Goal: Task Accomplishment & Management: Use online tool/utility

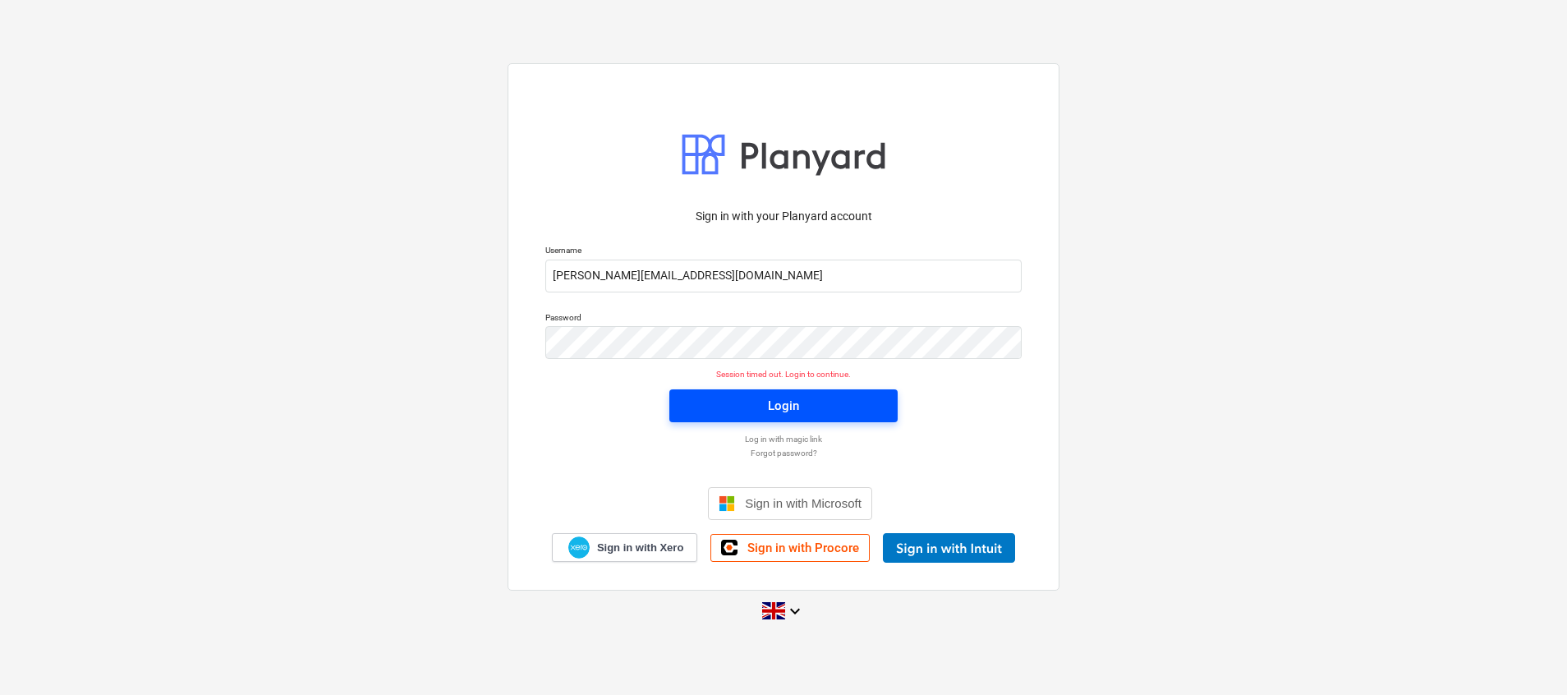
click at [811, 396] on span "Login" at bounding box center [783, 405] width 189 height 21
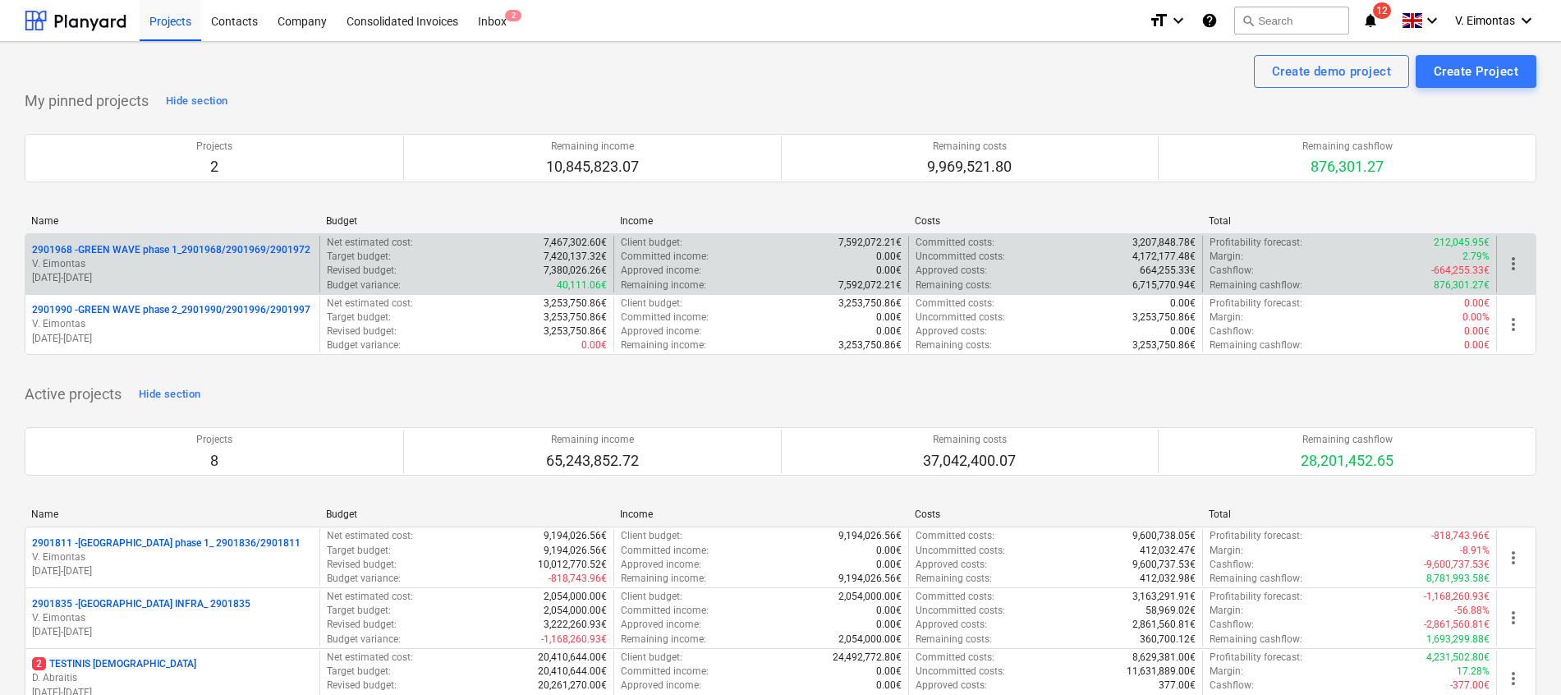
click at [170, 241] on div "2901968 - GREEN WAVE phase 1_2901968/2901969/2901972 V. Eimontas [DATE] - [DATE]" at bounding box center [172, 264] width 294 height 57
click at [170, 246] on p "2901968 - GREEN WAVE phase 1_2901968/2901969/2901972" at bounding box center [171, 250] width 278 height 14
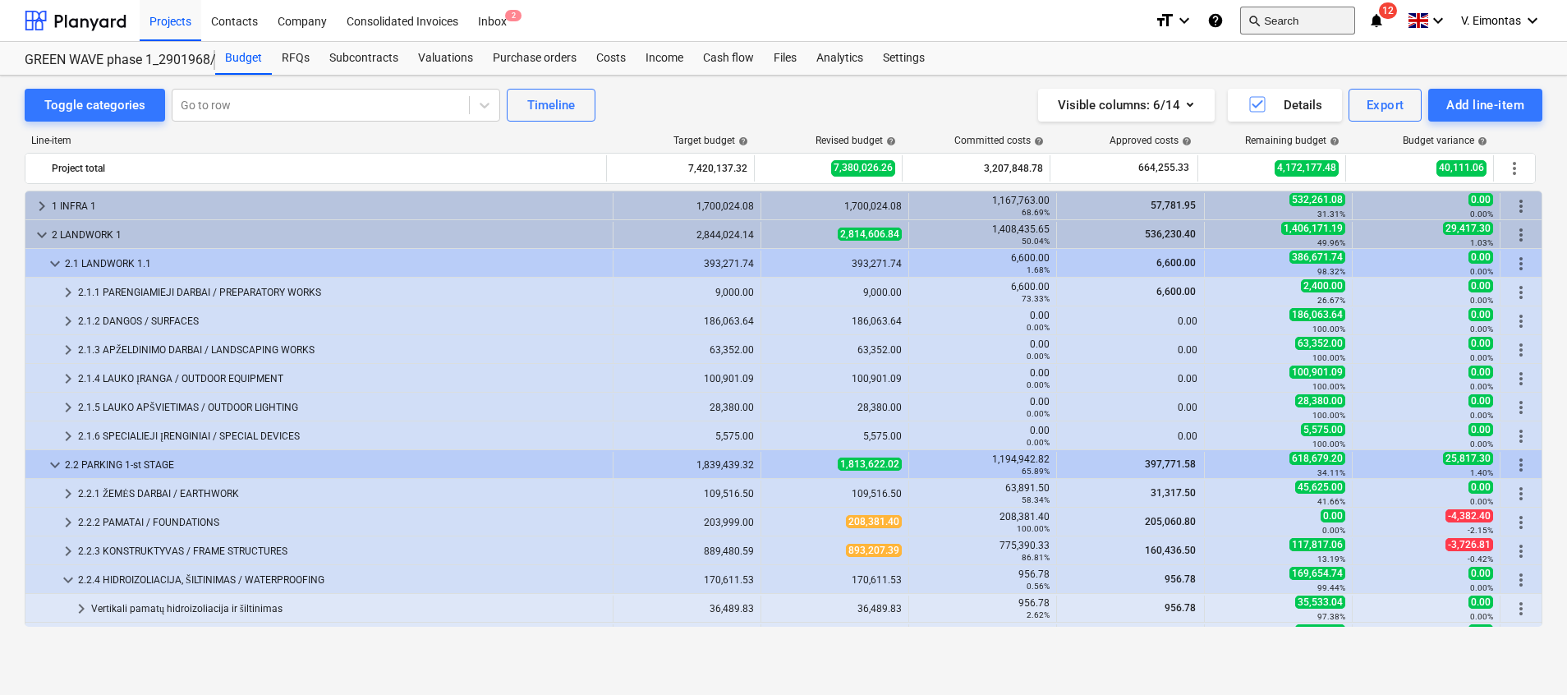
click at [1301, 25] on button "search Search" at bounding box center [1297, 21] width 115 height 28
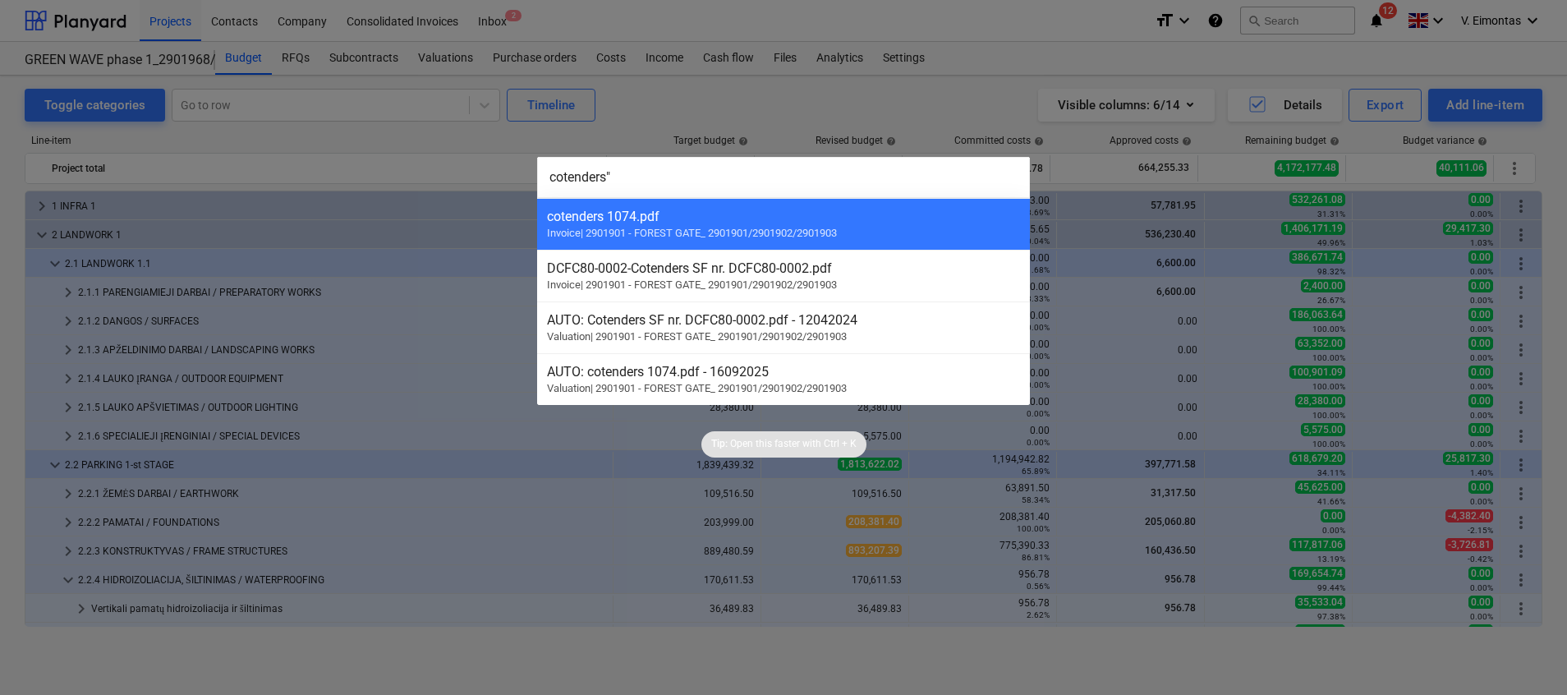
click at [546, 179] on input "cotenders"" at bounding box center [783, 177] width 493 height 41
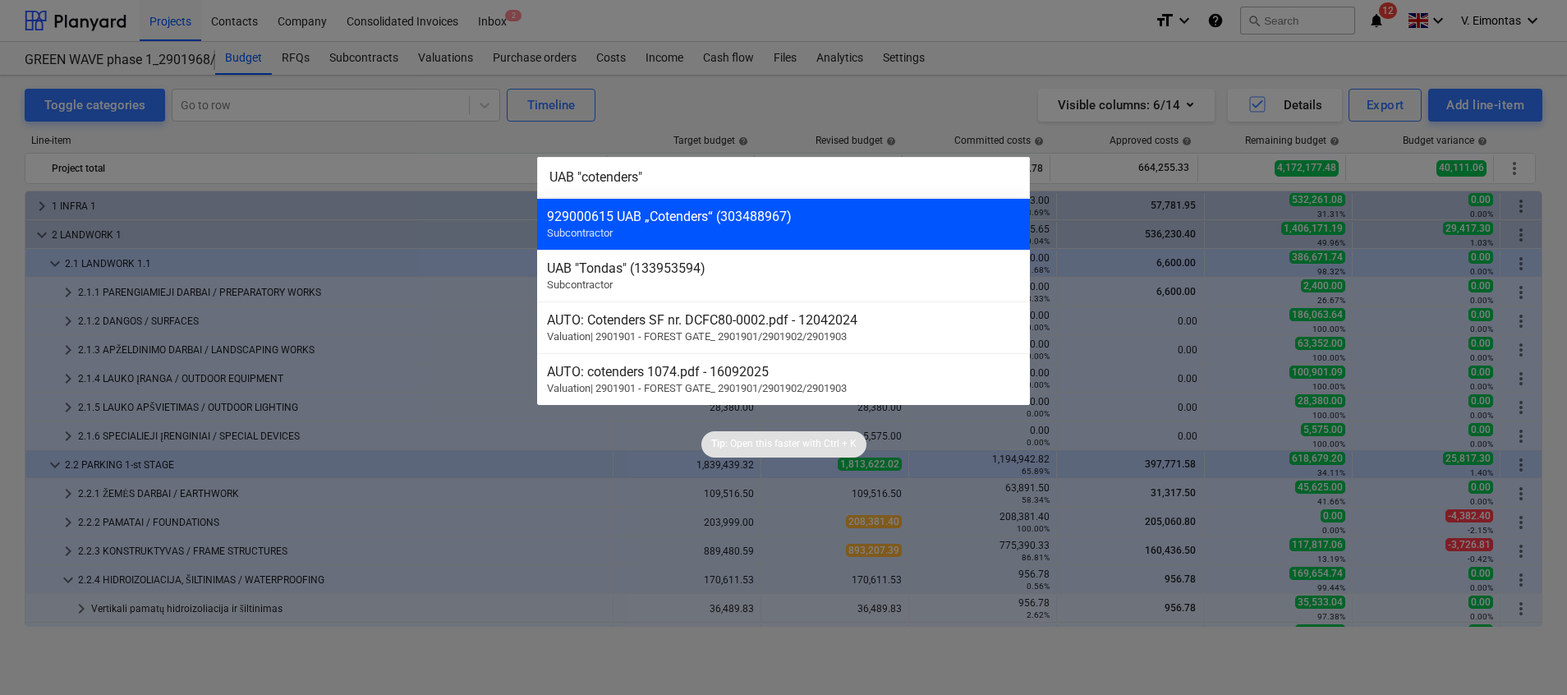
type input "UAB "cotenders""
click at [806, 223] on div "929000615 UAB „Cotenders“ (303488967) Subcontractor" at bounding box center [783, 224] width 493 height 52
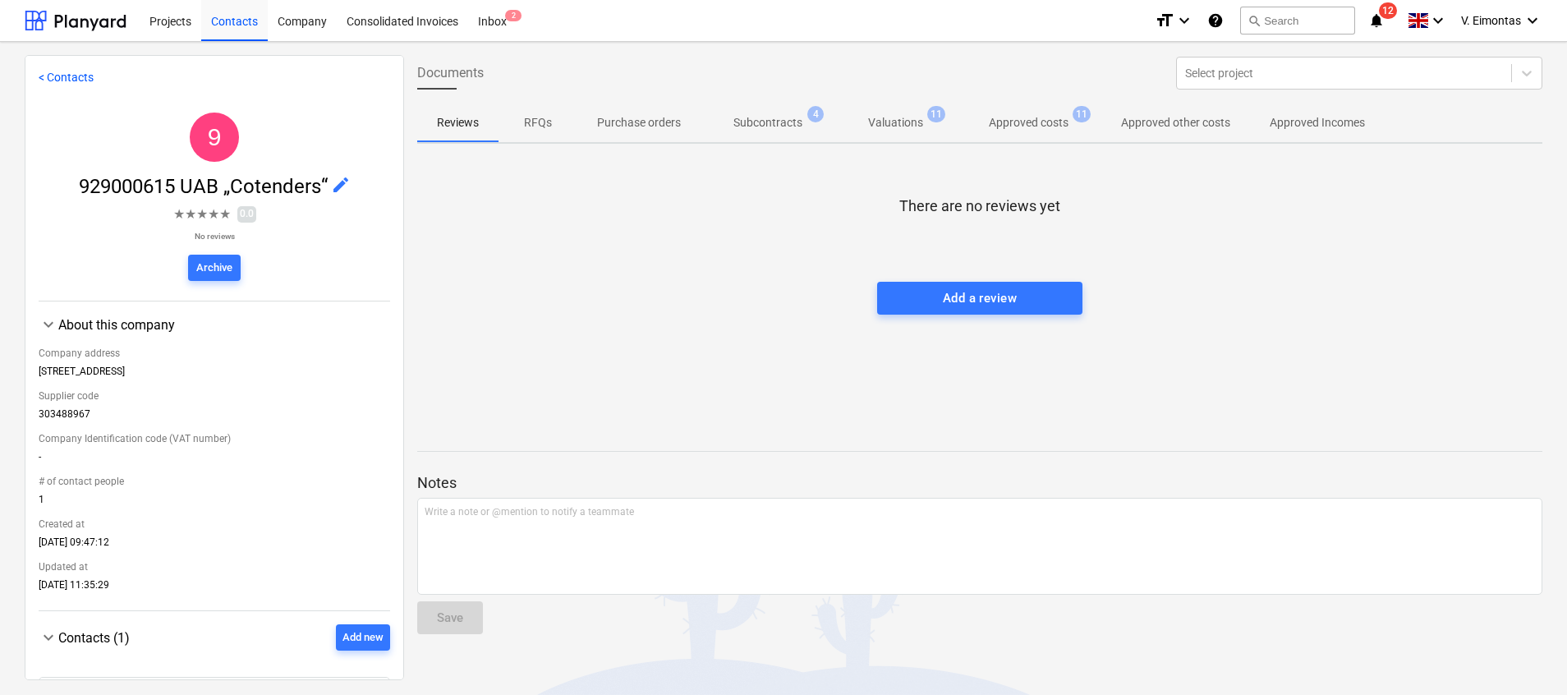
click at [765, 124] on p "Subcontracts" at bounding box center [767, 122] width 69 height 17
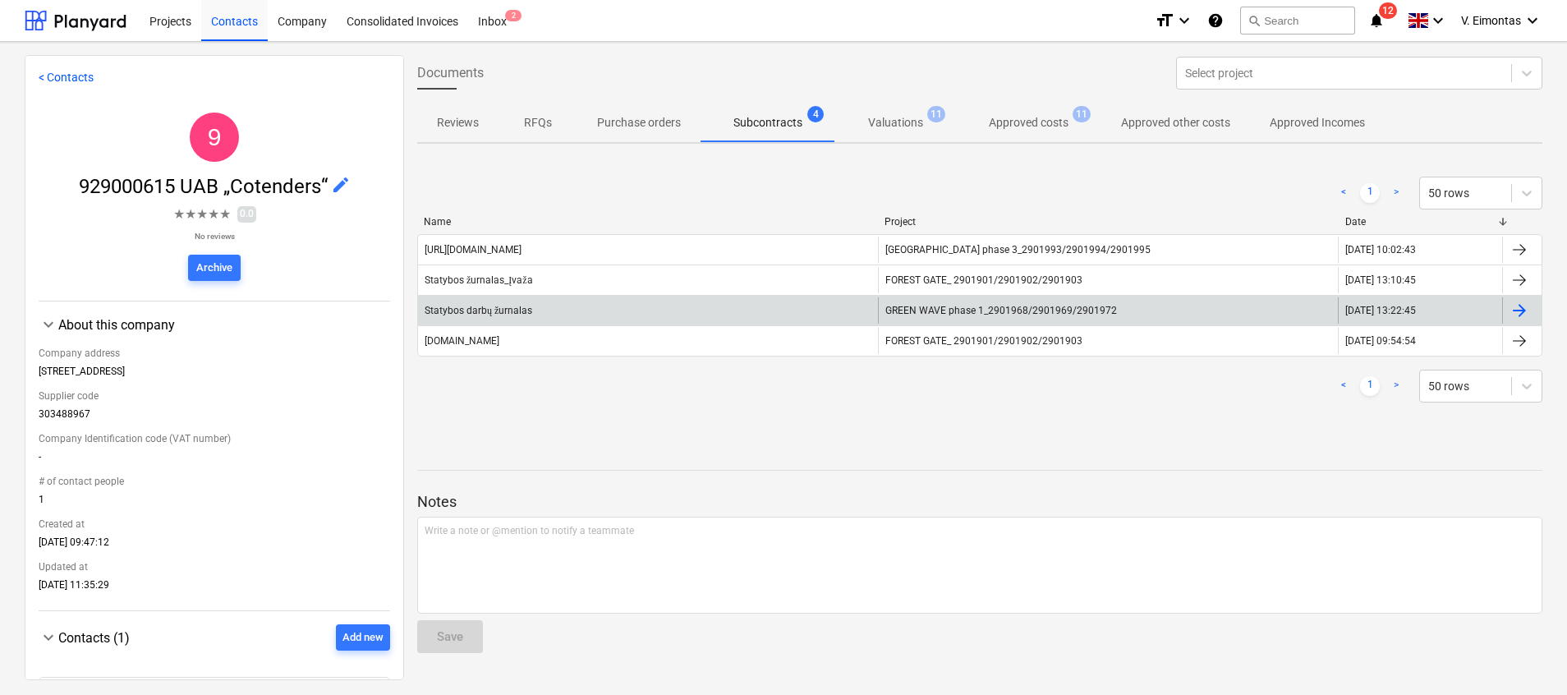
click at [958, 306] on span "GREEN WAVE phase 1_2901968/2901969/2901972" at bounding box center [1001, 310] width 232 height 11
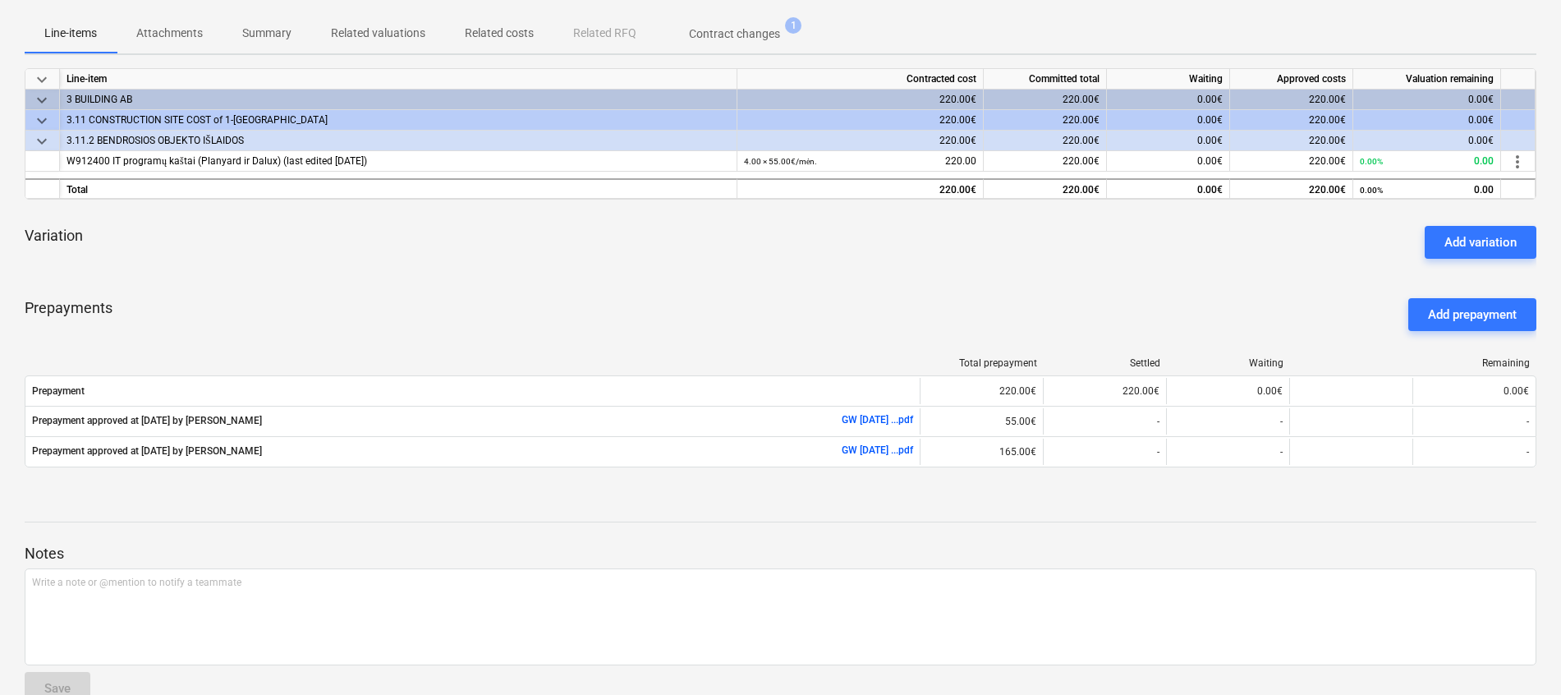
scroll to position [278, 0]
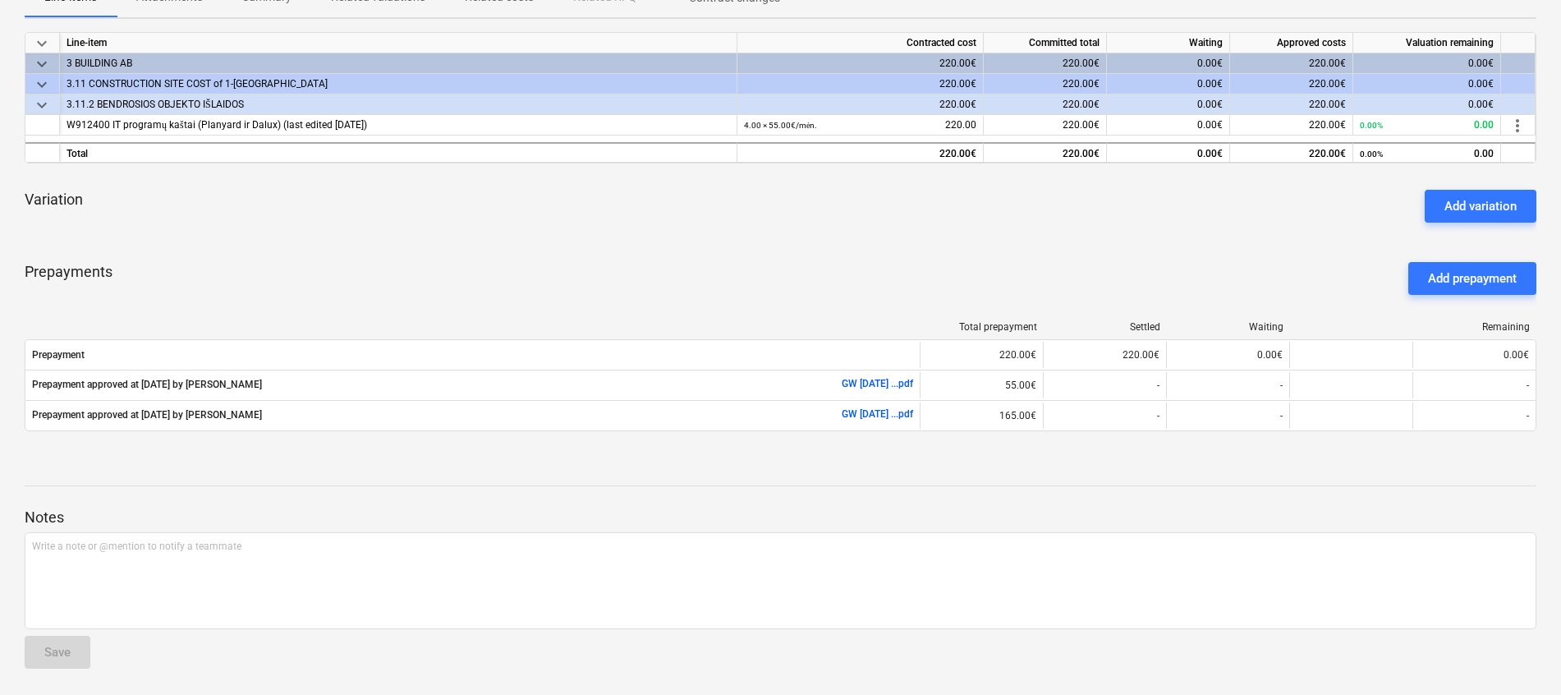
click at [1041, 503] on div at bounding box center [781, 500] width 1512 height 13
click at [1475, 287] on div "Add prepayment" at bounding box center [1472, 278] width 89 height 21
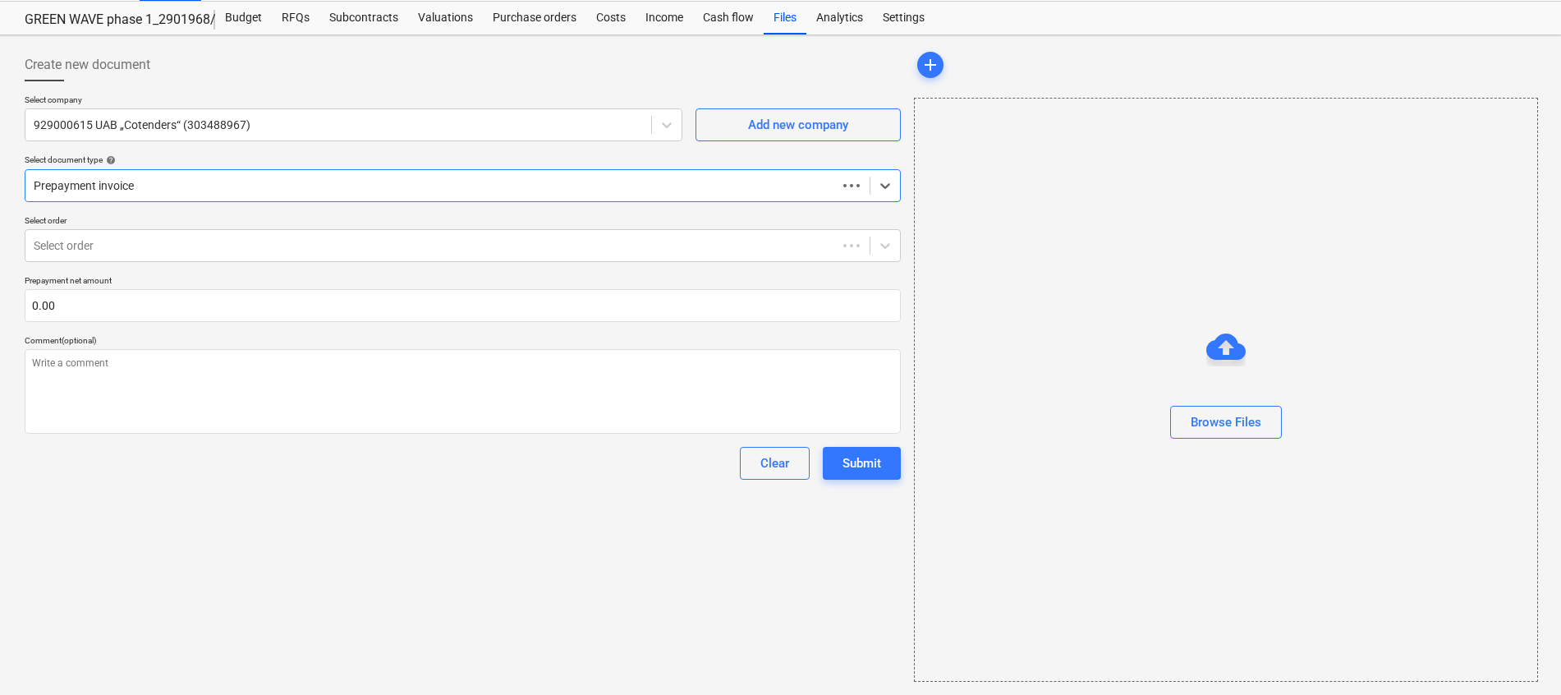
scroll to position [40, 0]
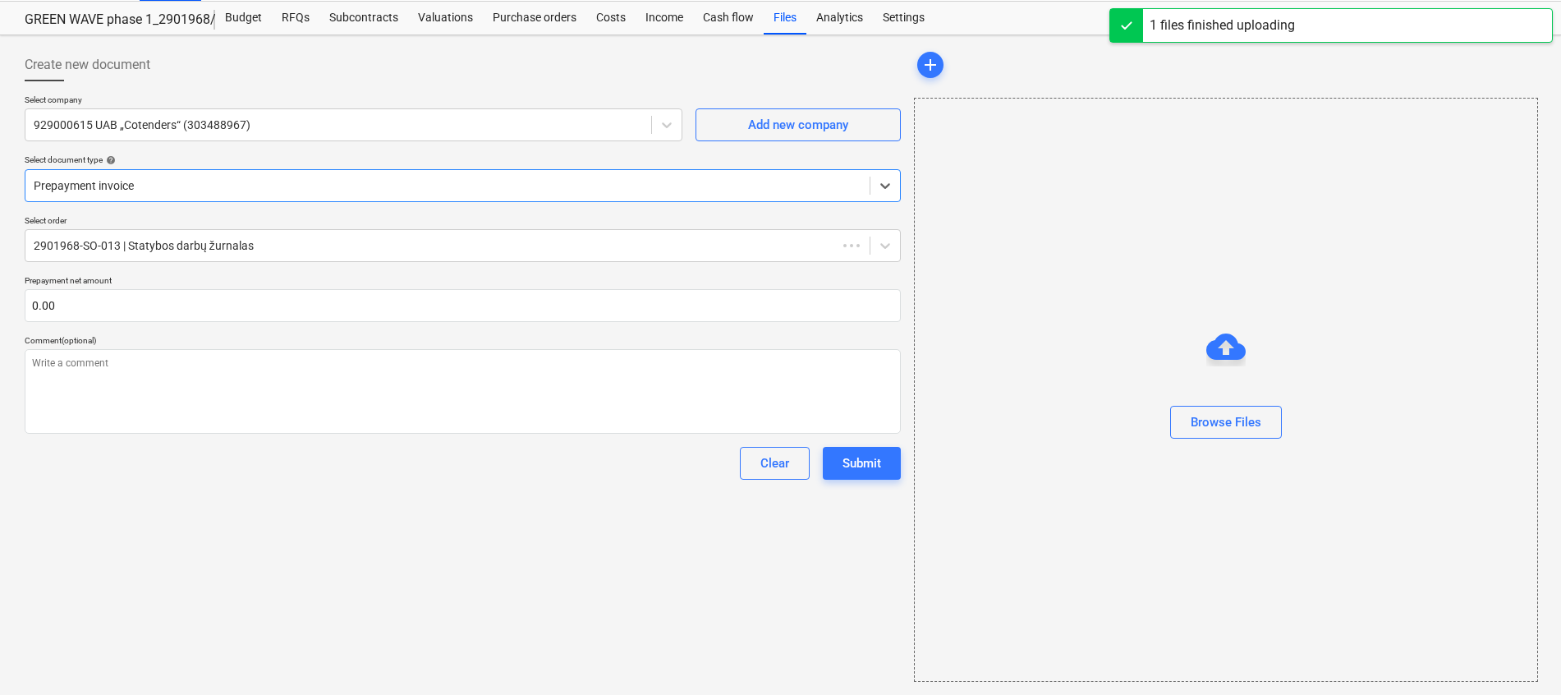
type textarea "x"
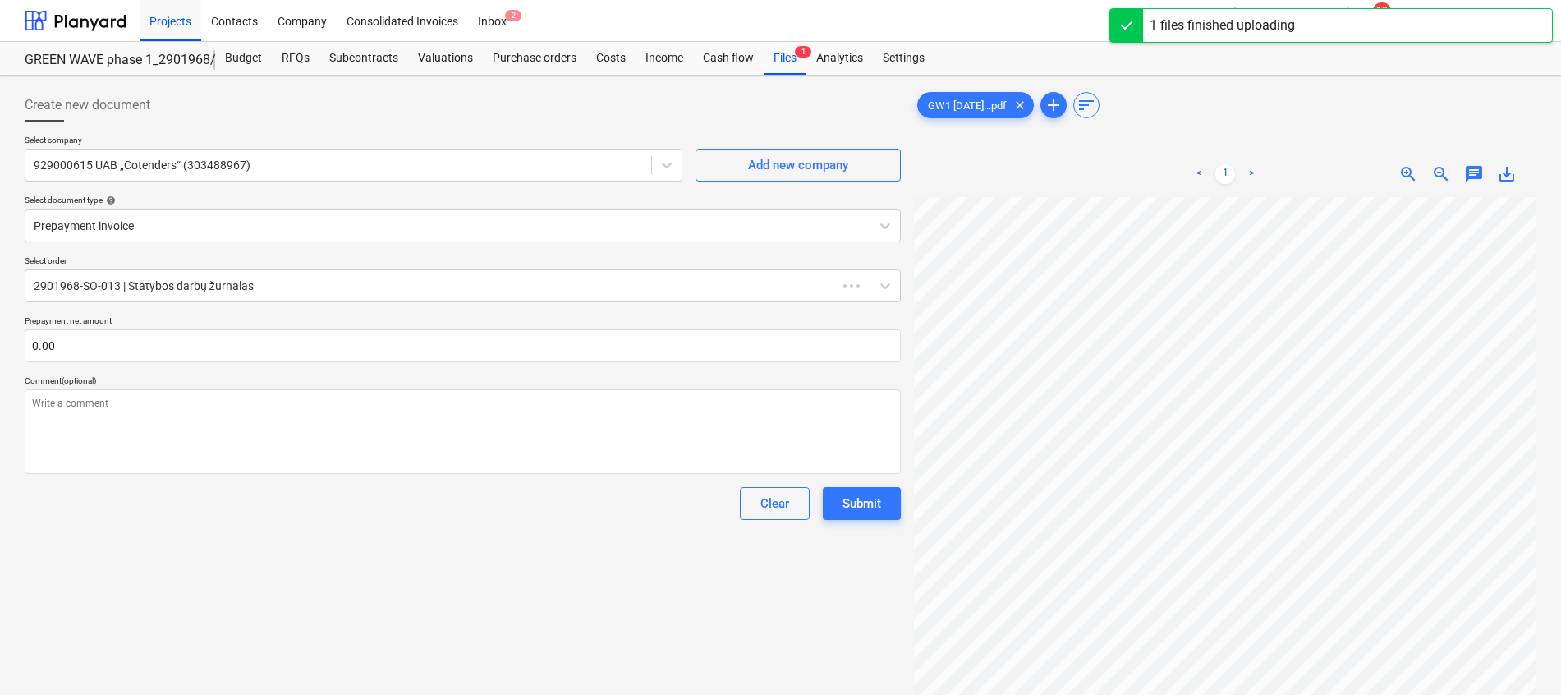
scroll to position [221, 140]
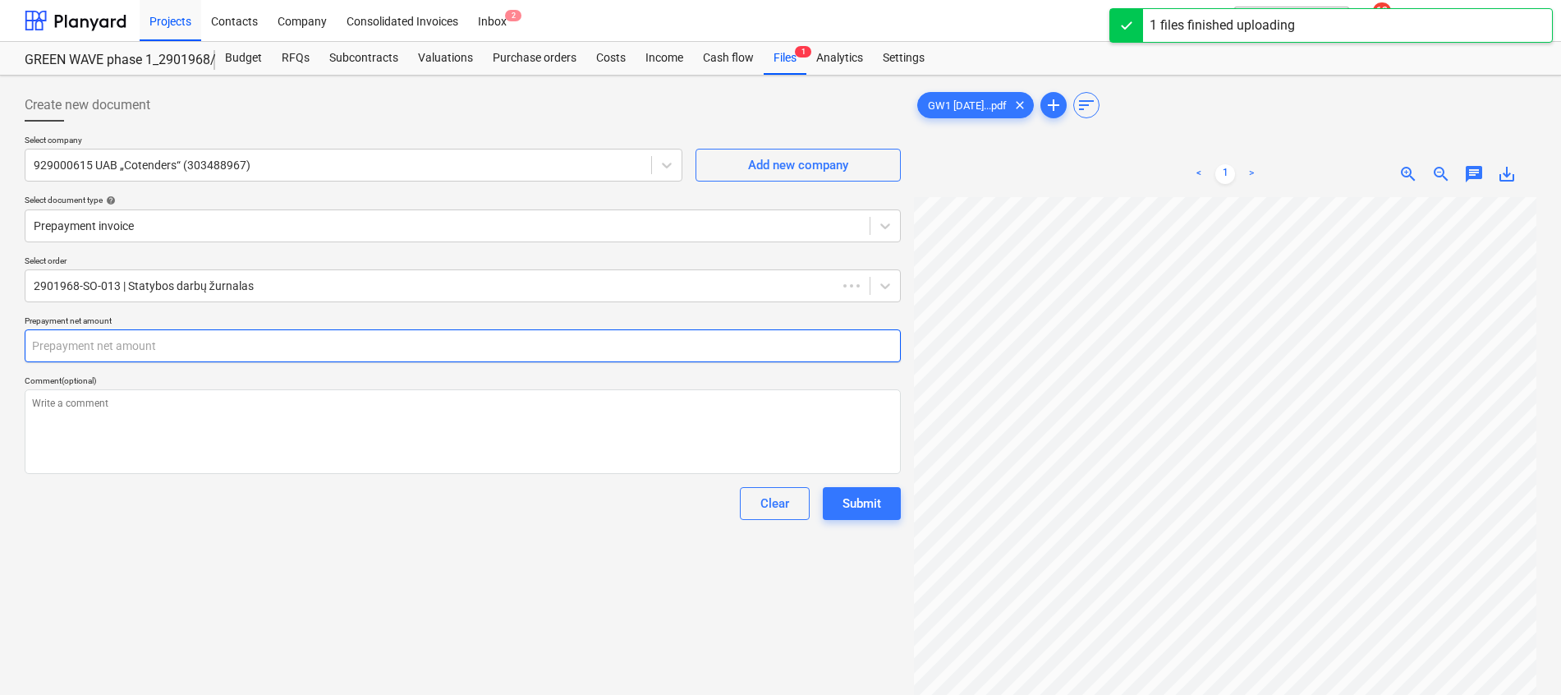
click at [540, 359] on input "text" at bounding box center [463, 345] width 876 height 33
type textarea "x"
type input "č"
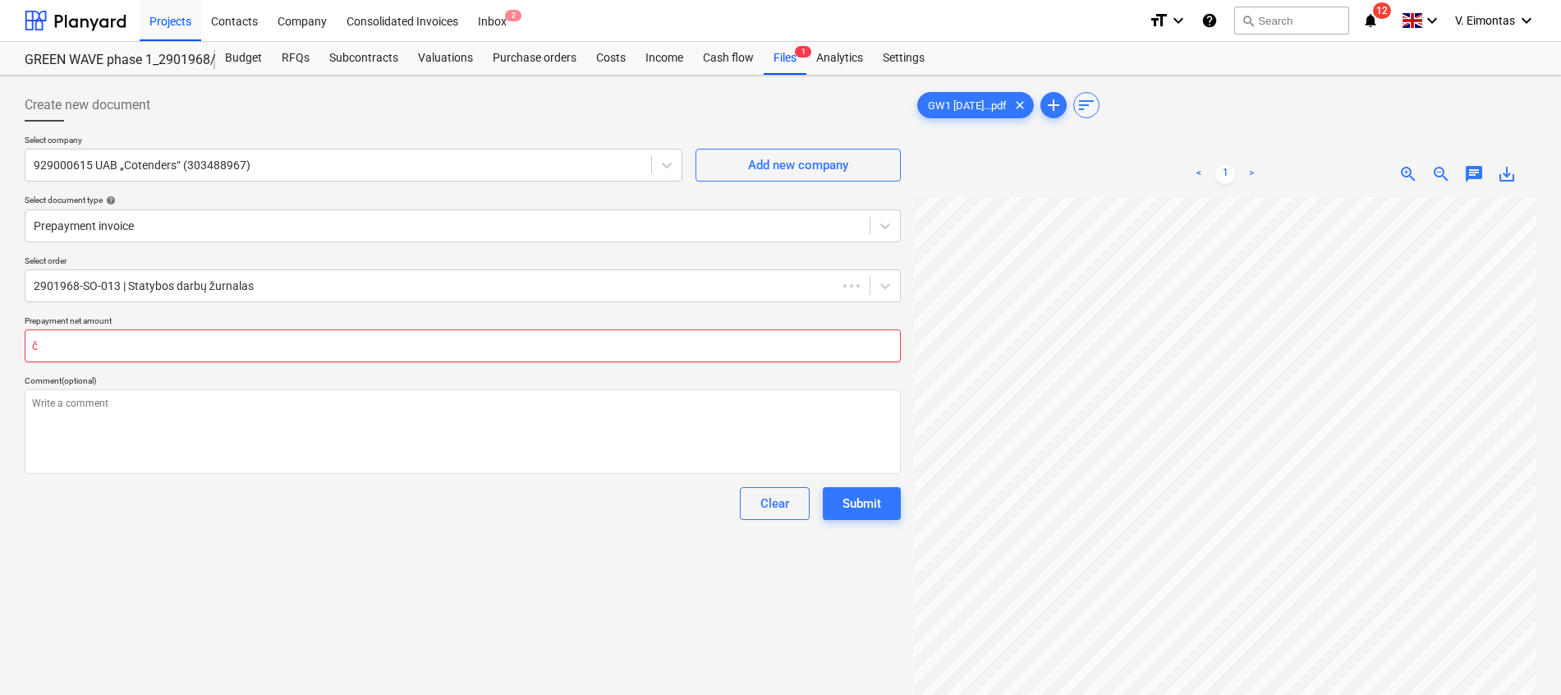
type textarea "x"
type input "čū"
type textarea "x"
type input "čūį"
type textarea "x"
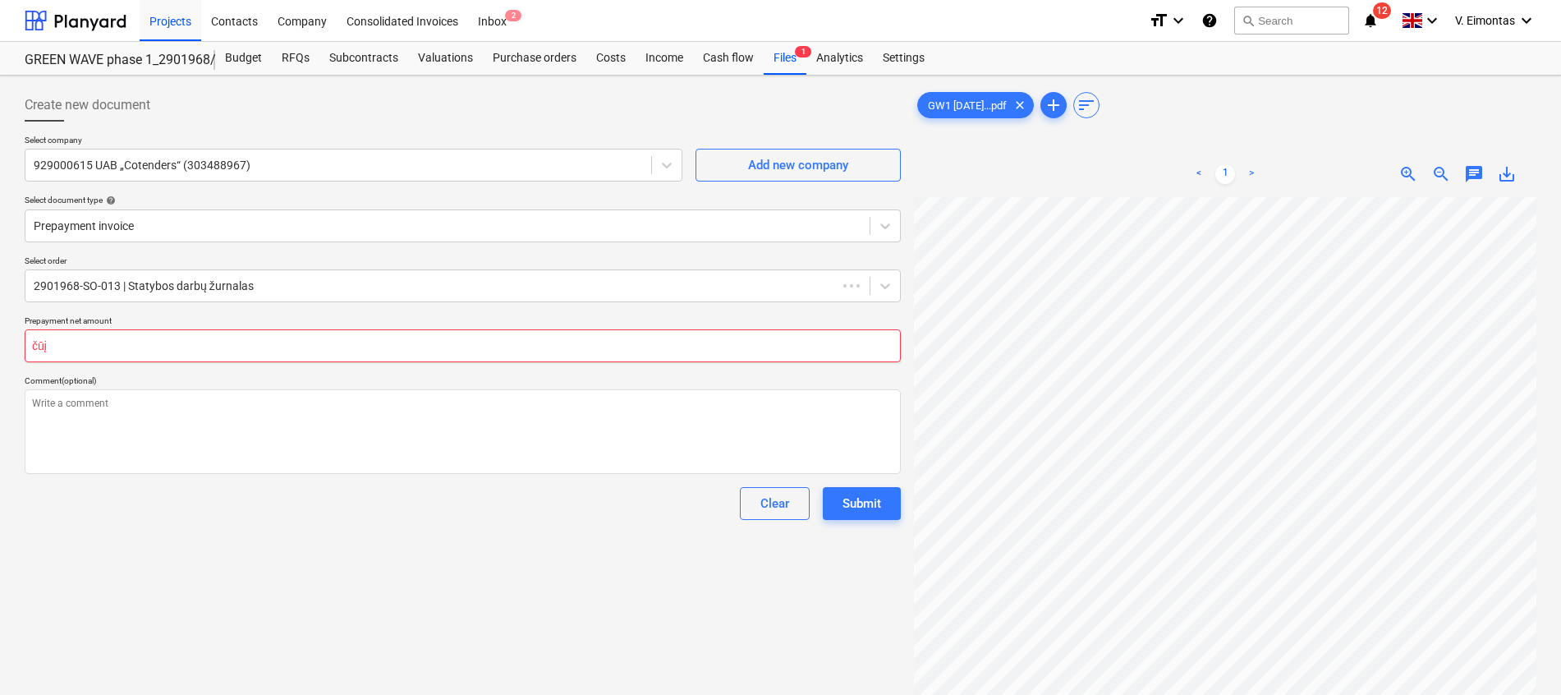
type input "čū"
type textarea "x"
type input "č"
type textarea "x"
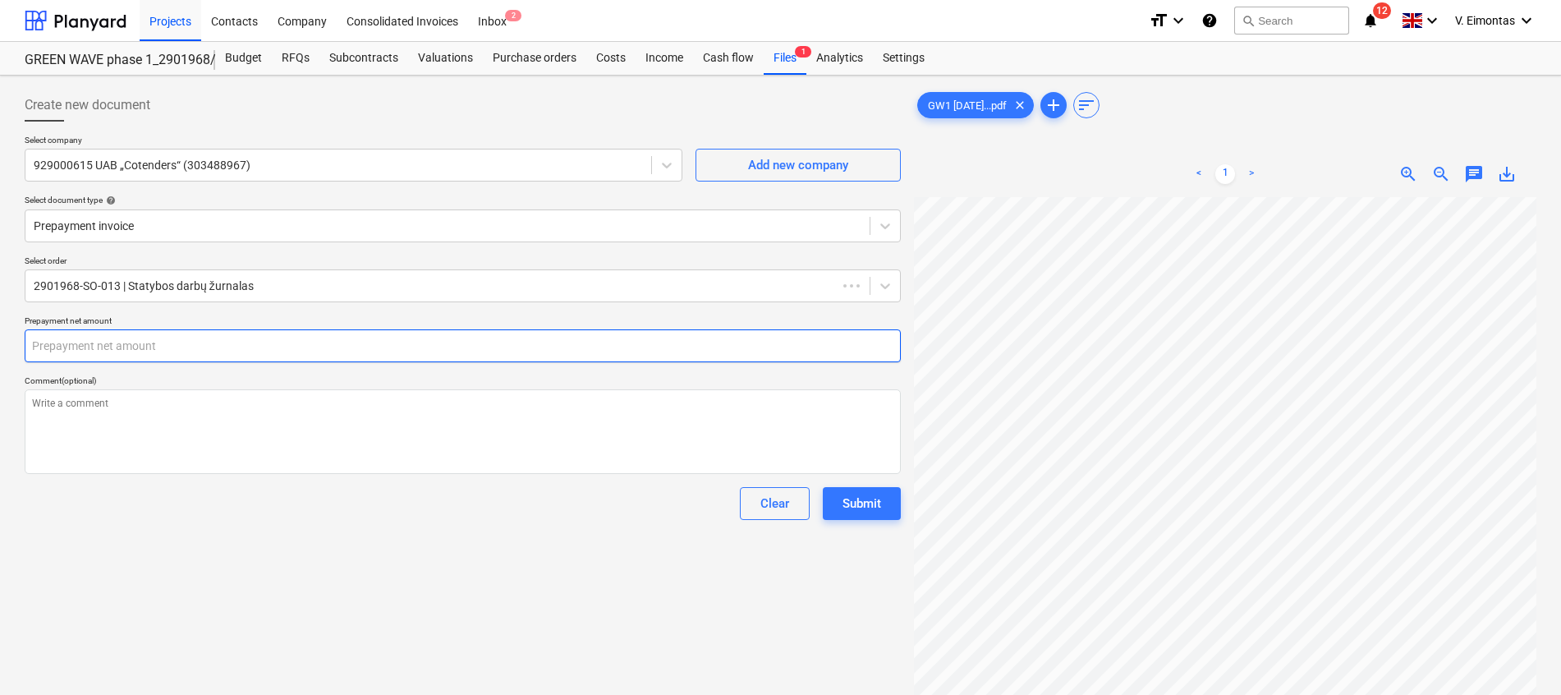
type textarea "x"
type input "2"
type textarea "x"
type input "28"
type textarea "x"
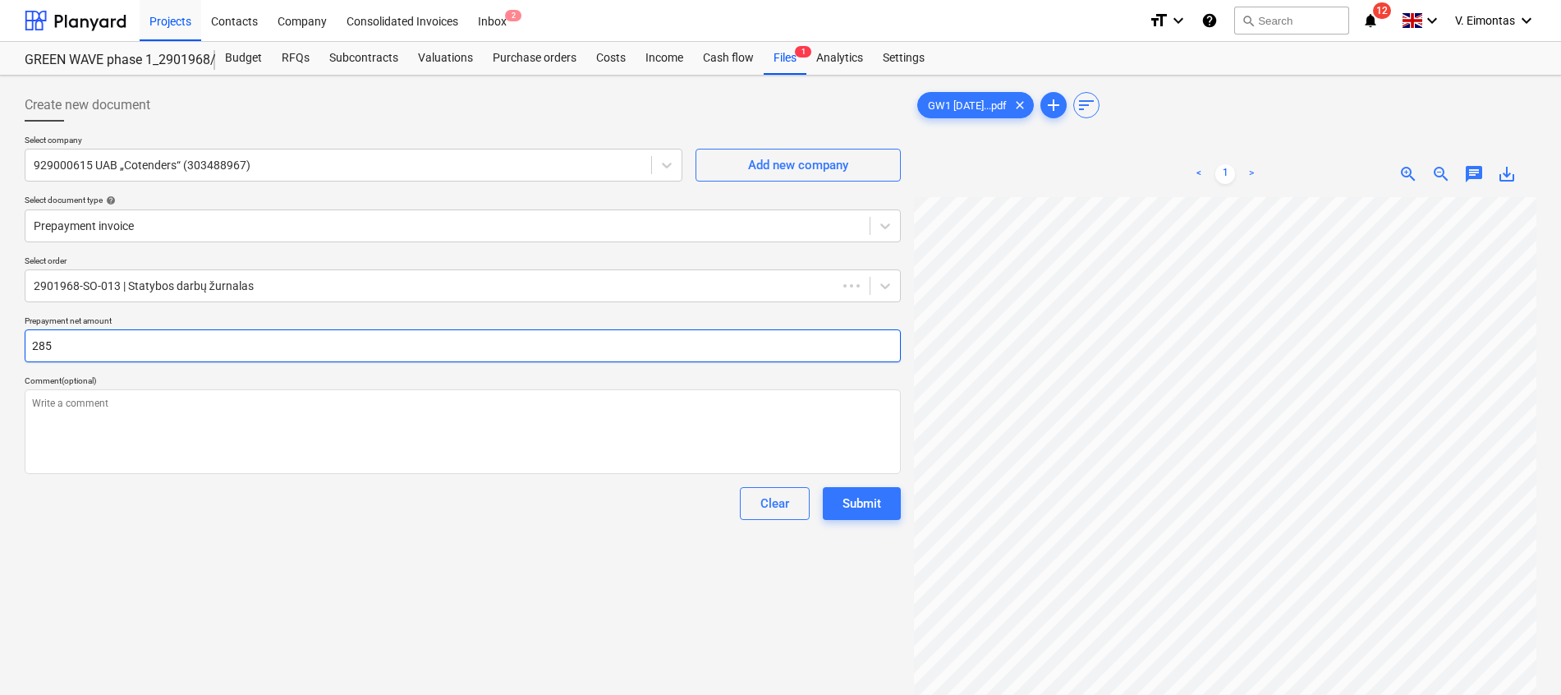
type input "285"
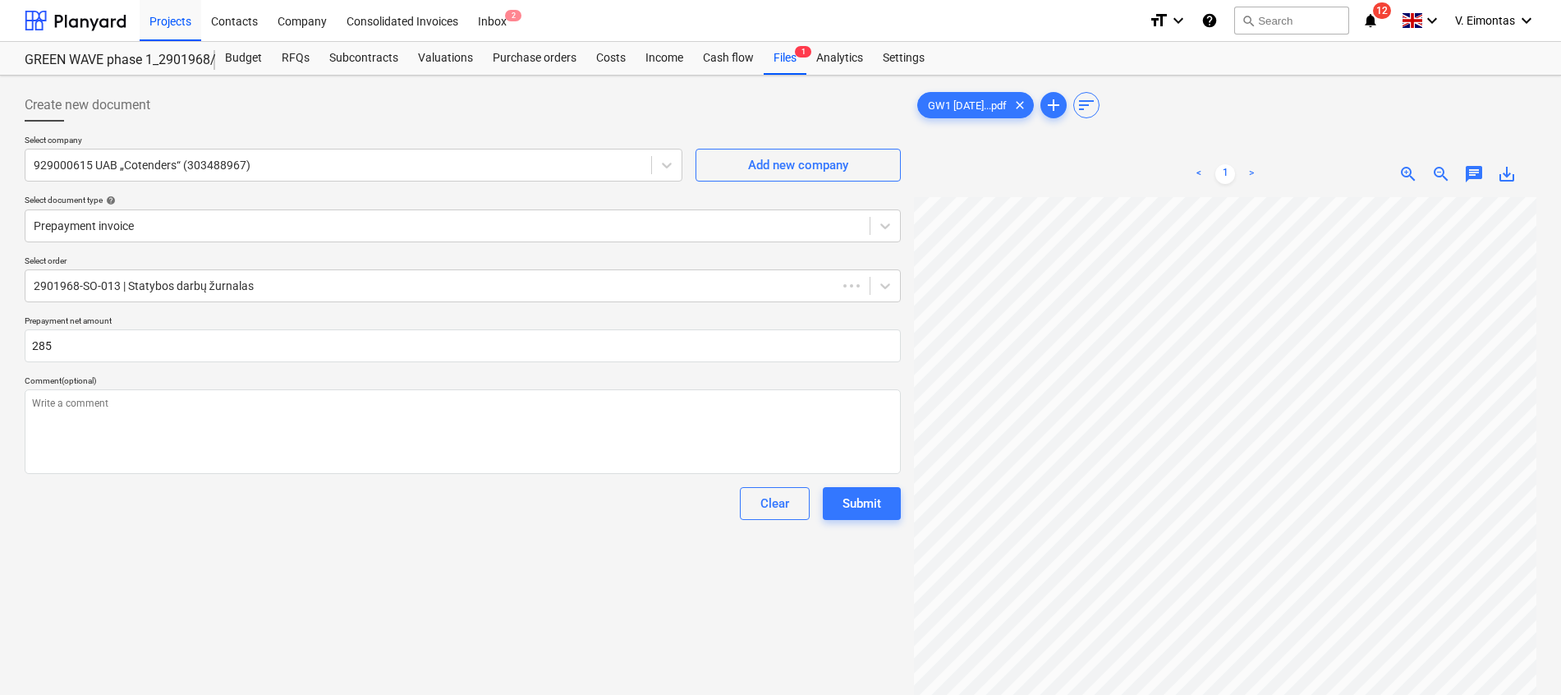
type textarea "x"
type input "0.00"
click at [344, 622] on div "Create new document Select company 929000615 UAB „Cotenders“ (303488967) Add ne…" at bounding box center [462, 467] width 889 height 770
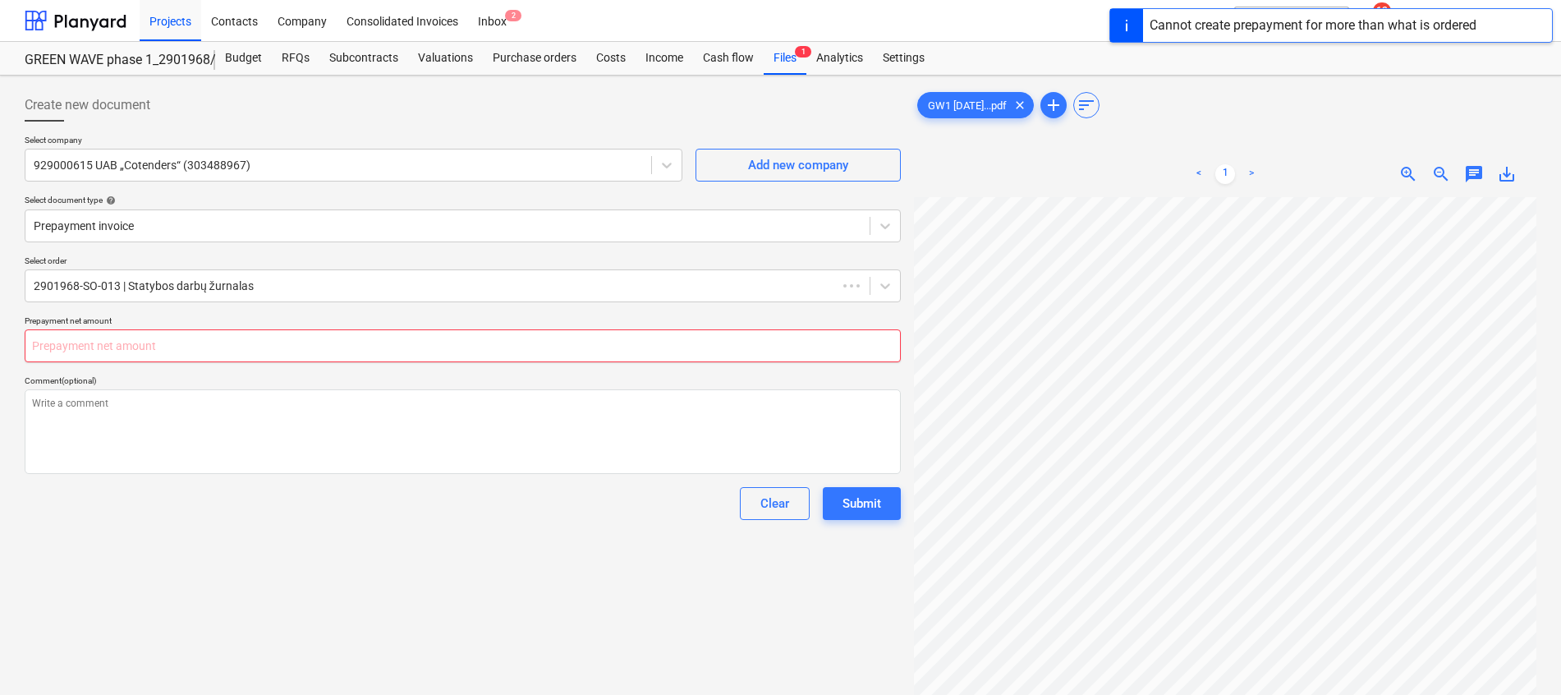
click at [75, 338] on input "text" at bounding box center [463, 345] width 876 height 33
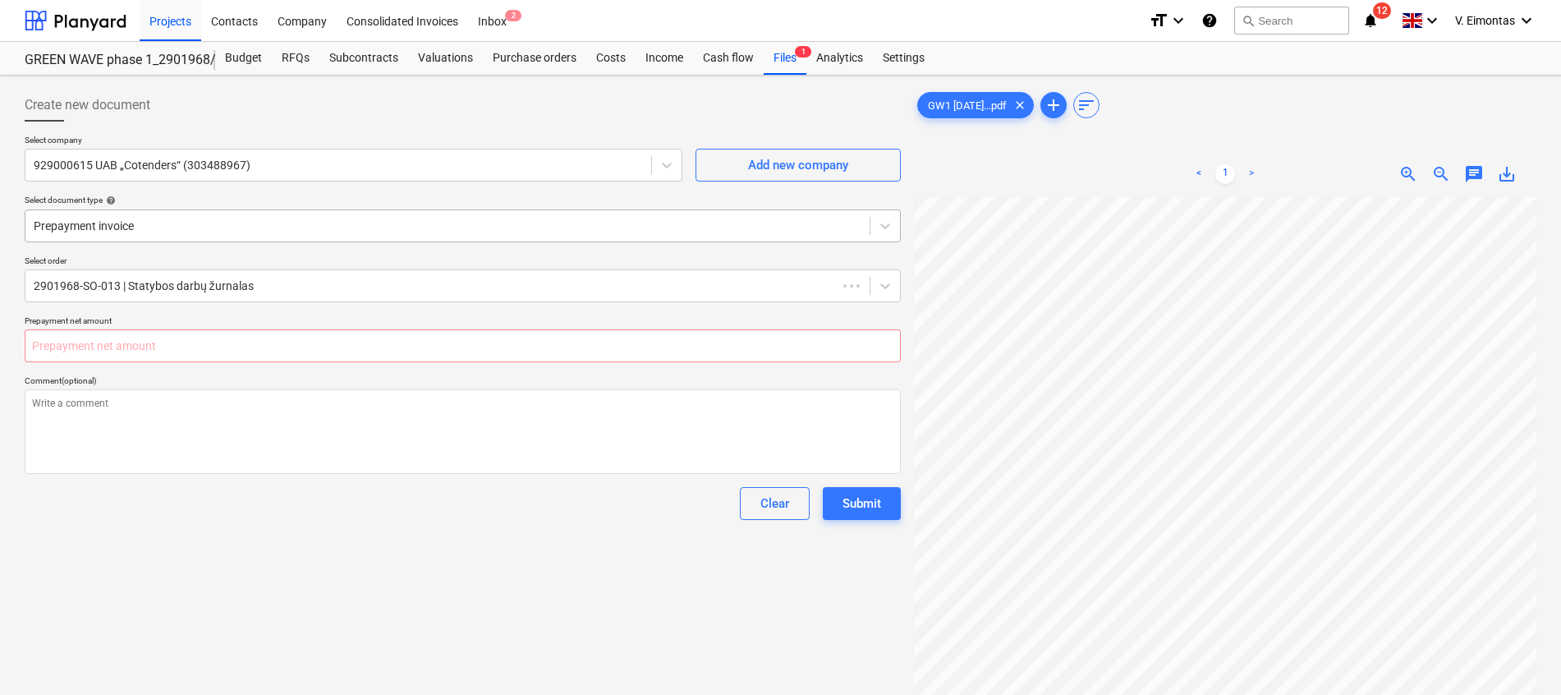
type textarea "x"
type input "0.00"
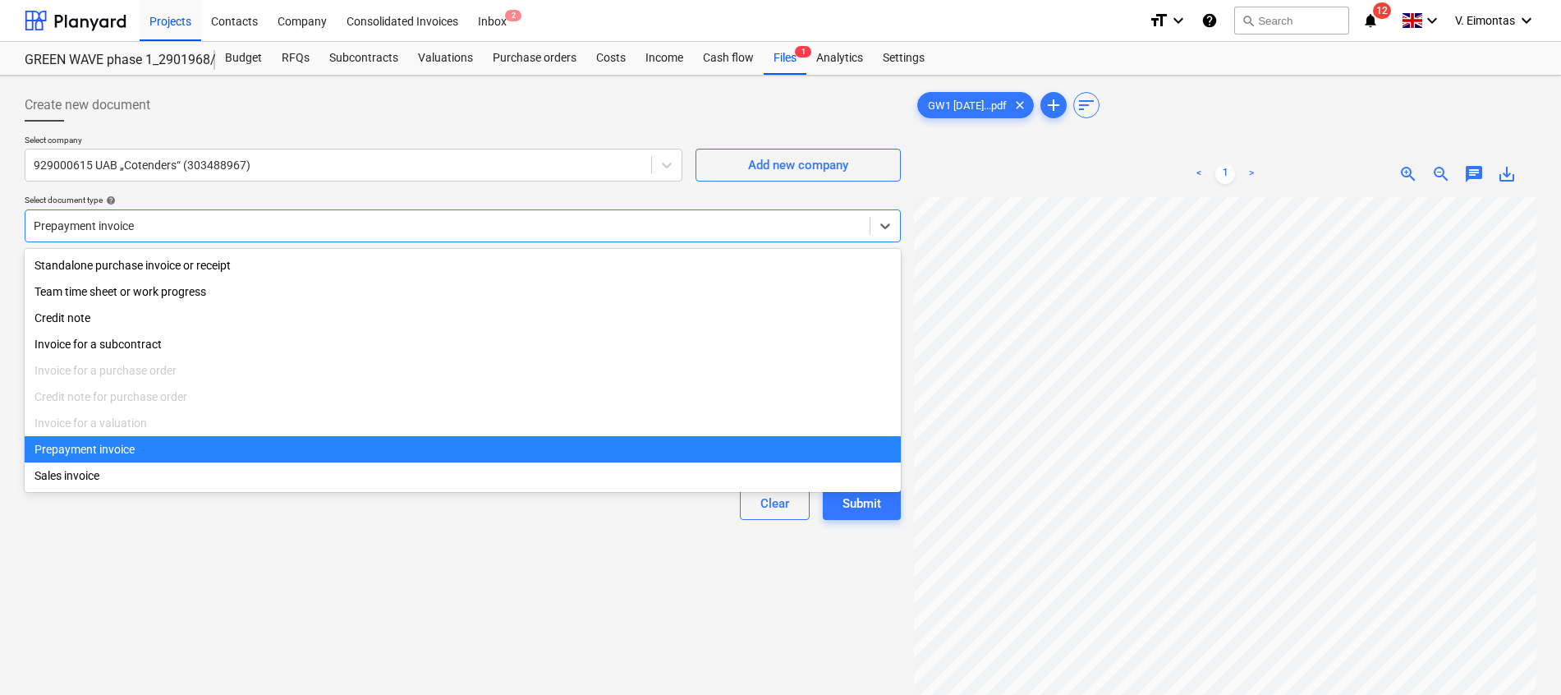
click at [153, 232] on div at bounding box center [448, 226] width 828 height 16
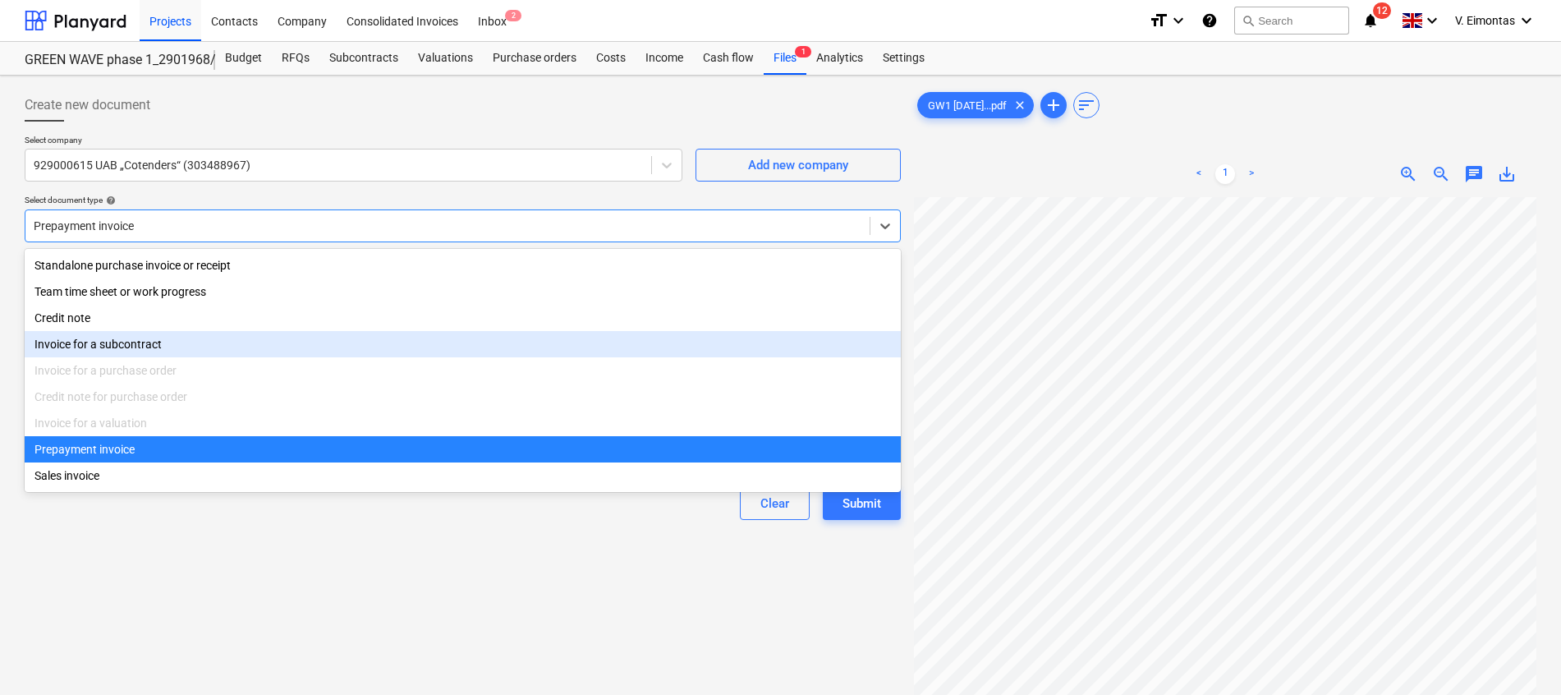
click at [129, 352] on div "Invoice for a subcontract" at bounding box center [463, 344] width 876 height 26
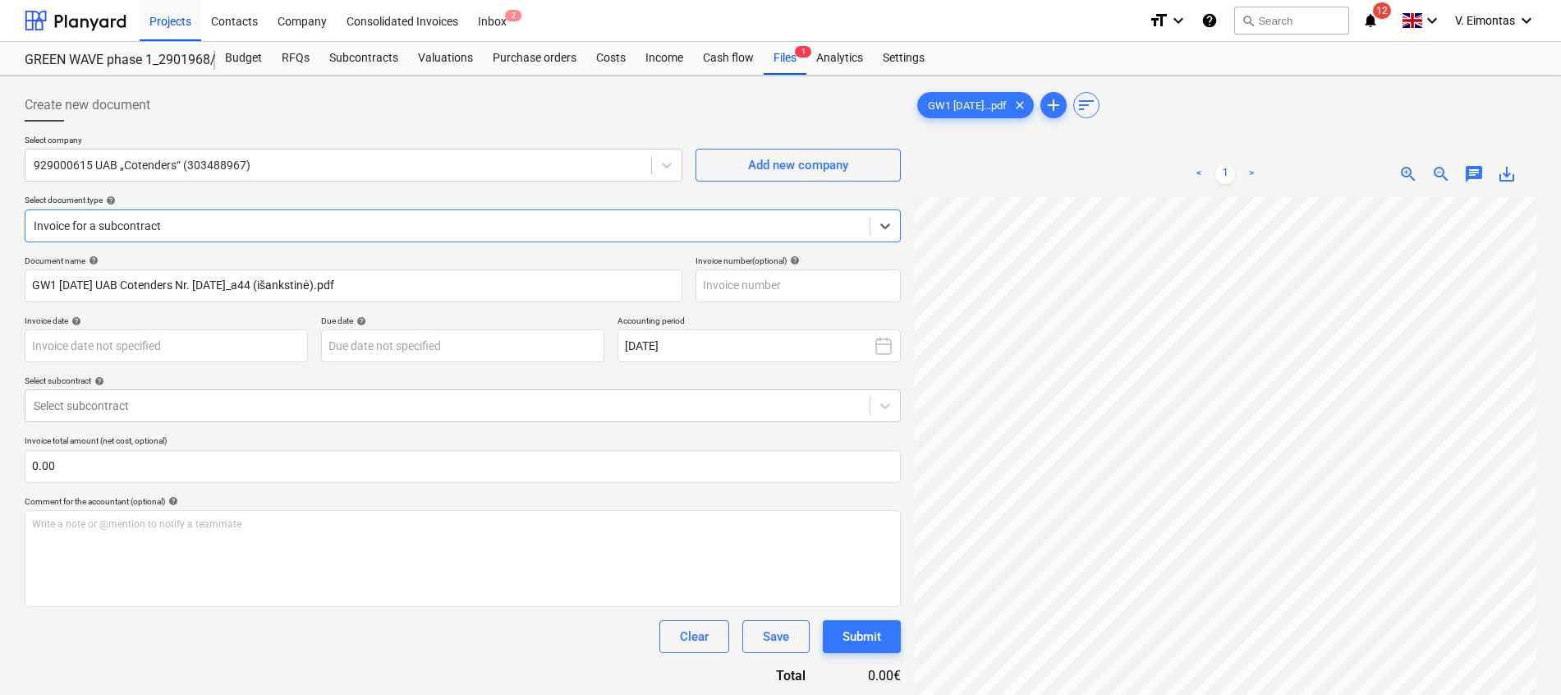
scroll to position [0, 140]
click at [1030, 106] on span "clear" at bounding box center [1020, 105] width 20 height 20
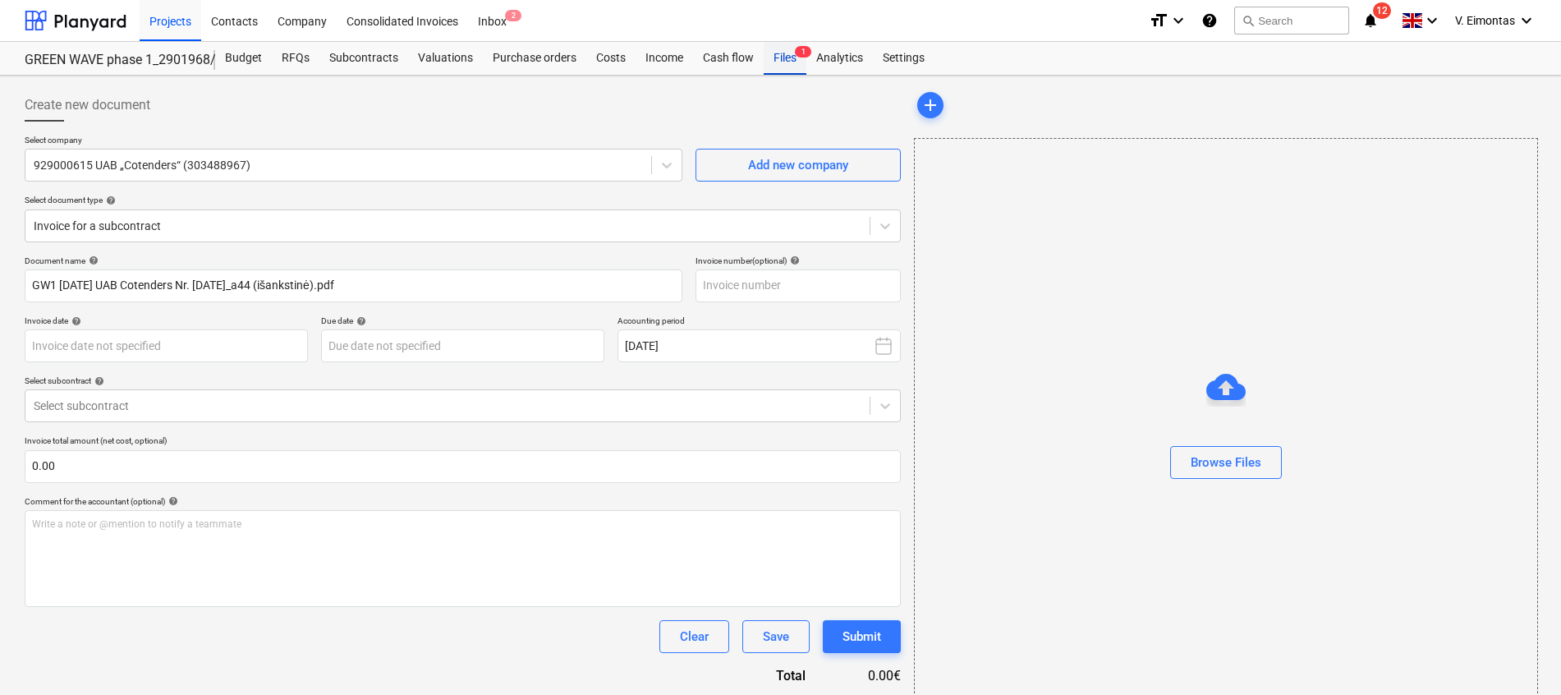
click at [773, 58] on div "Files 1" at bounding box center [785, 58] width 43 height 33
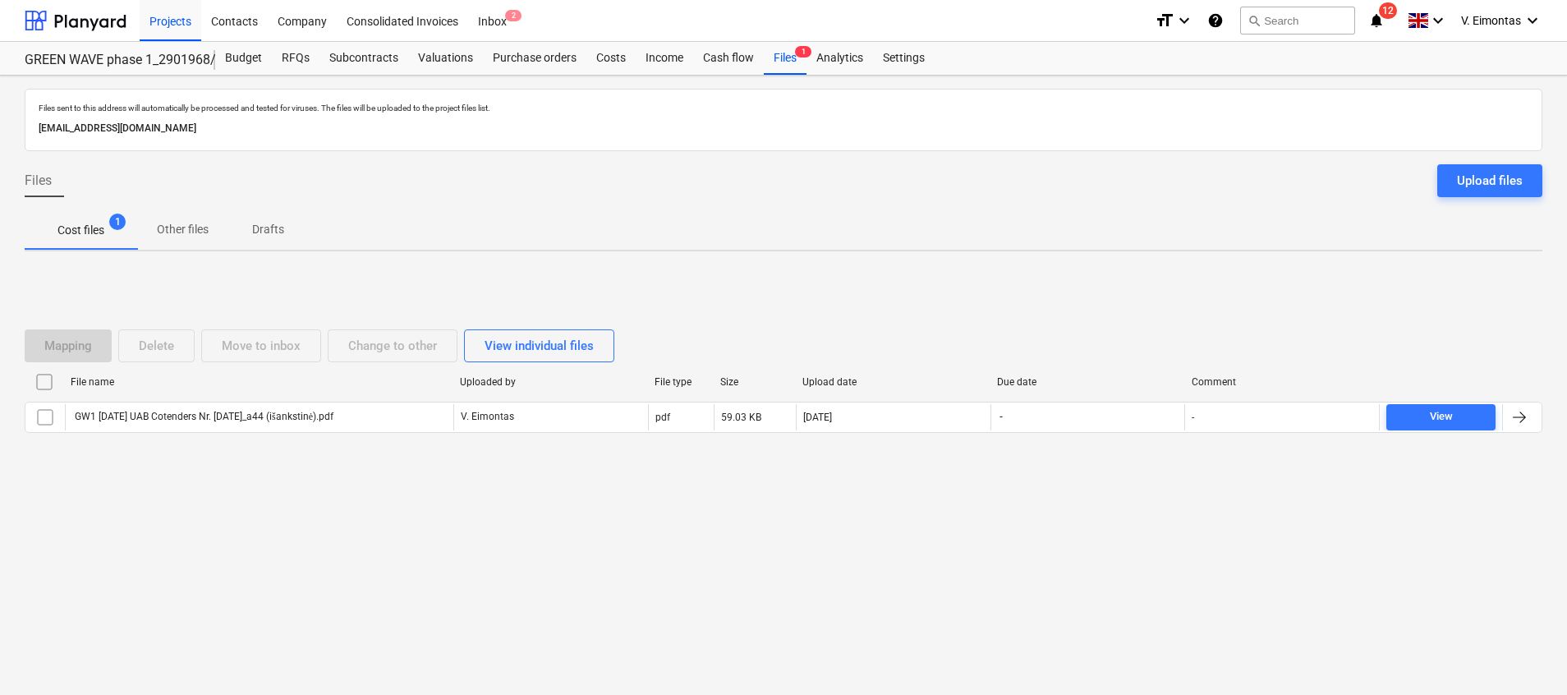
click at [55, 388] on input "checkbox" at bounding box center [44, 382] width 26 height 26
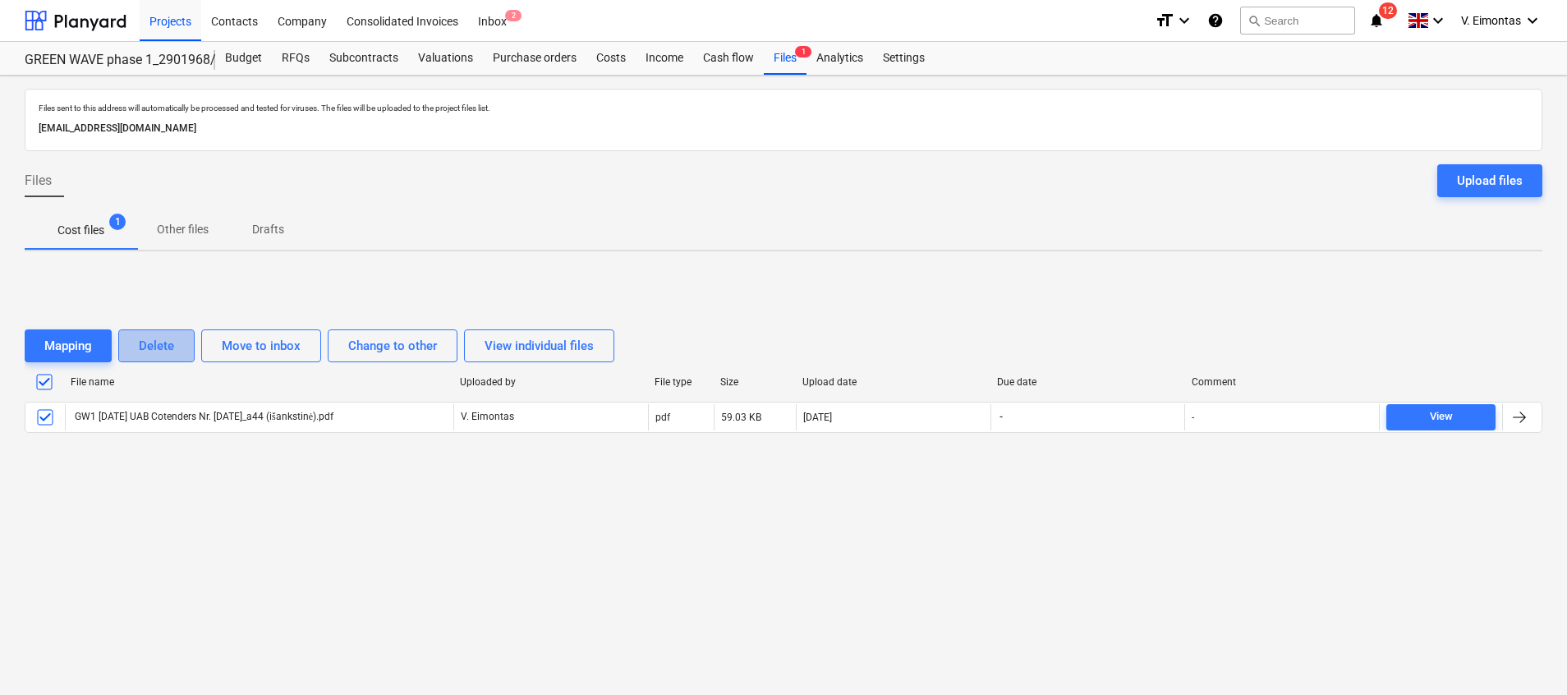
click at [154, 352] on div "Delete" at bounding box center [156, 345] width 35 height 21
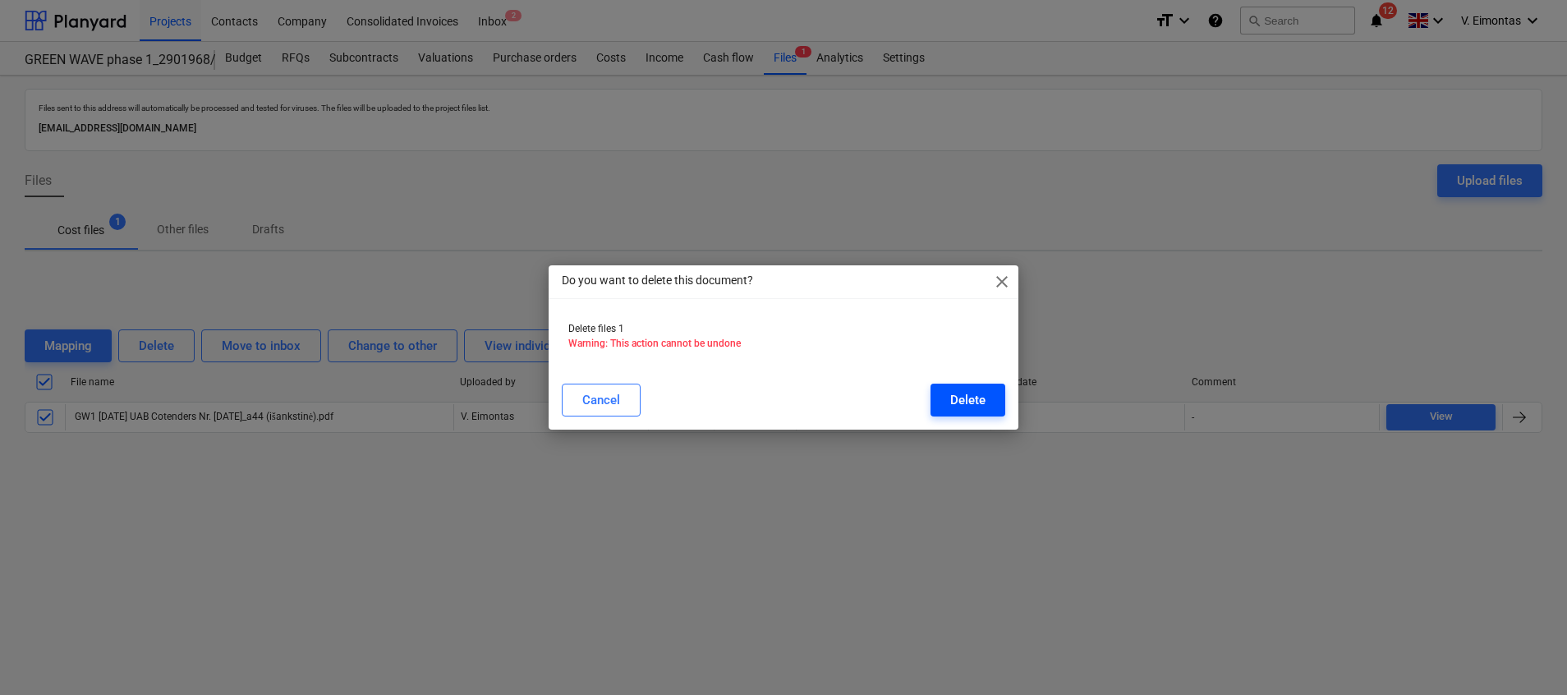
click at [991, 398] on button "Delete" at bounding box center [968, 400] width 75 height 33
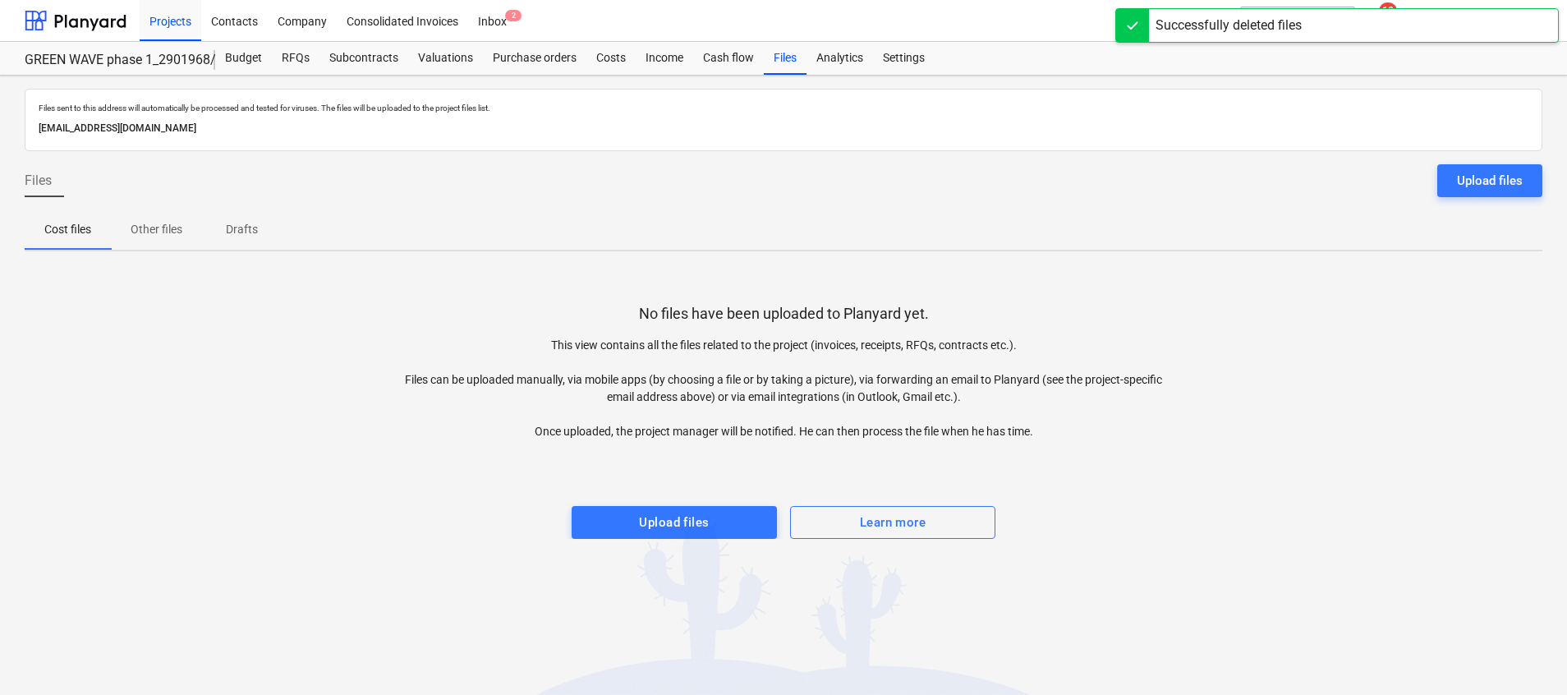
click at [915, 190] on div "Files Upload files" at bounding box center [784, 187] width 1518 height 46
click at [1134, 15] on div at bounding box center [1132, 25] width 33 height 33
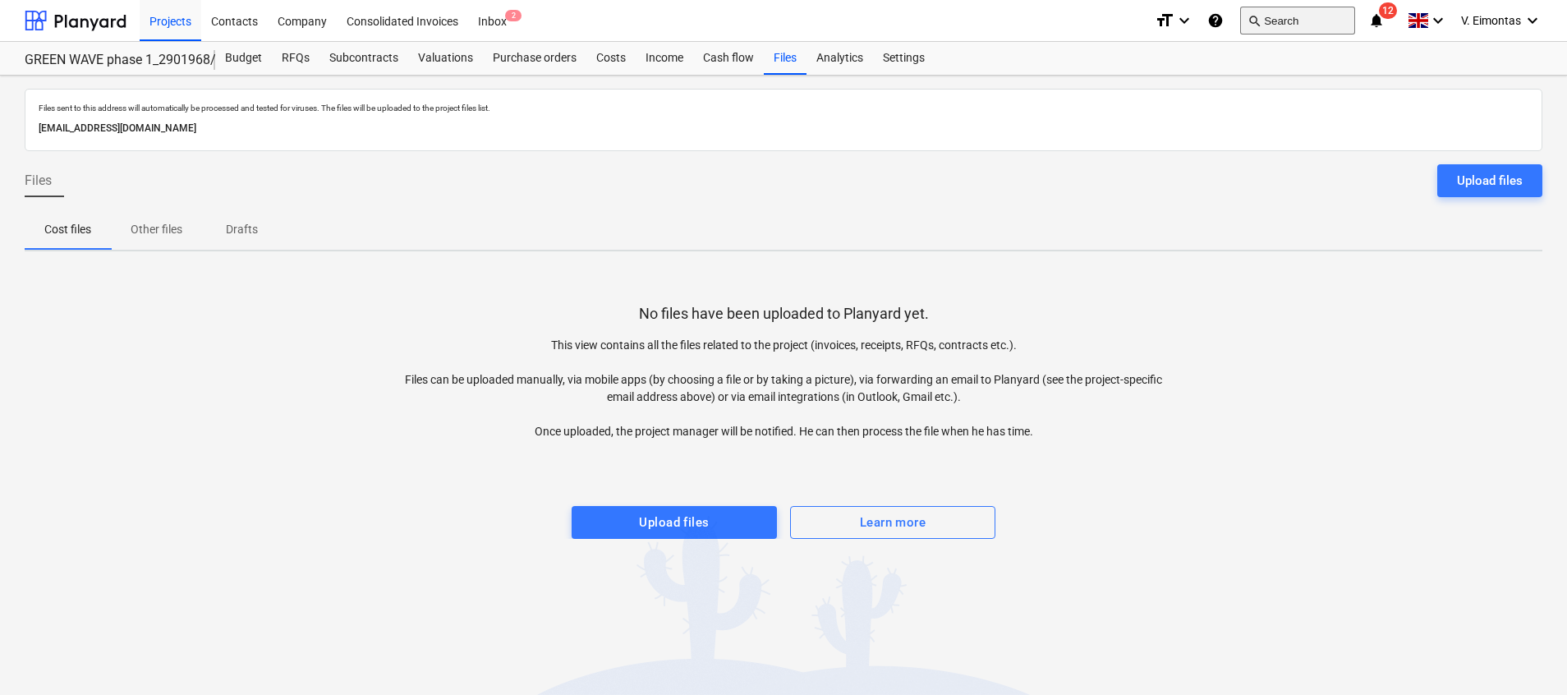
click at [1270, 16] on button "search Search" at bounding box center [1297, 21] width 115 height 28
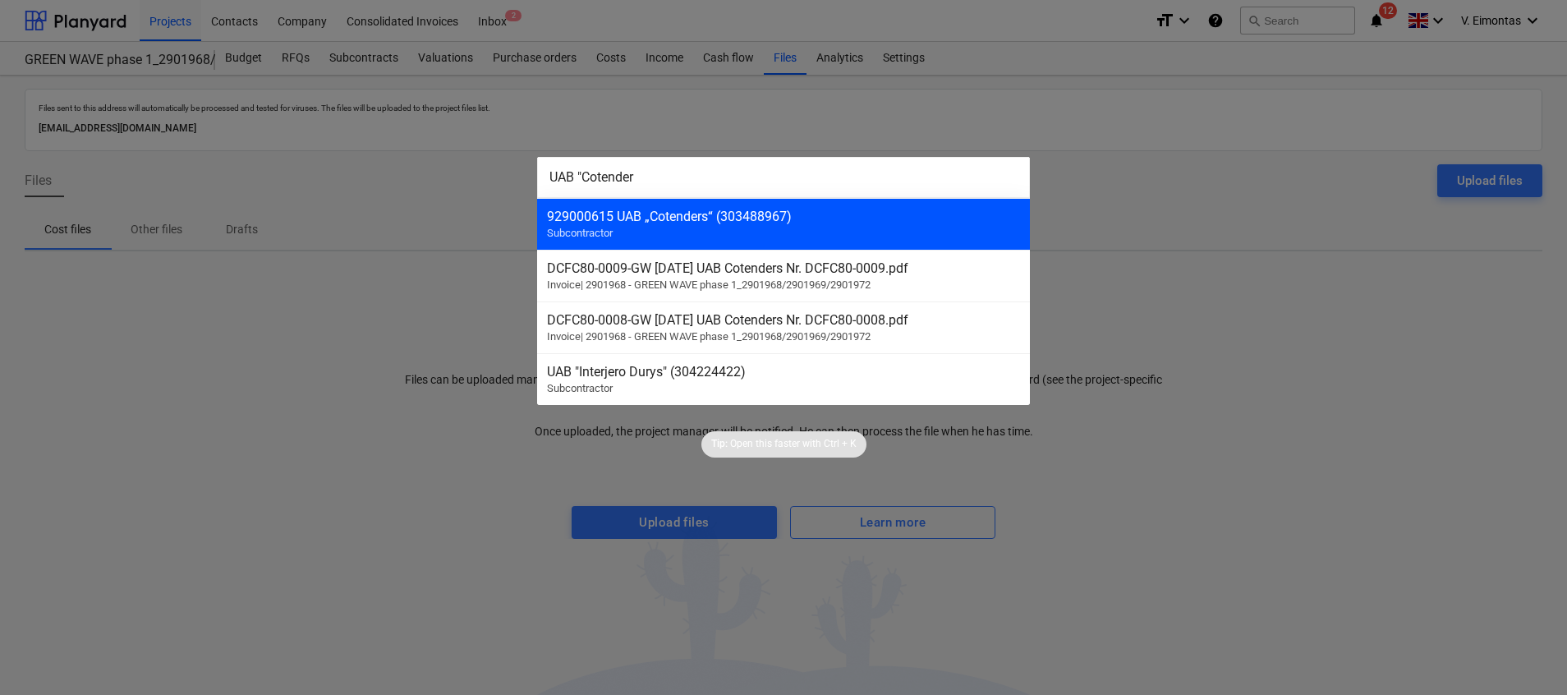
type input "UAB "Cotender"
click at [701, 222] on div "929000615 UAB „Cotenders“ (303488967)" at bounding box center [783, 217] width 473 height 16
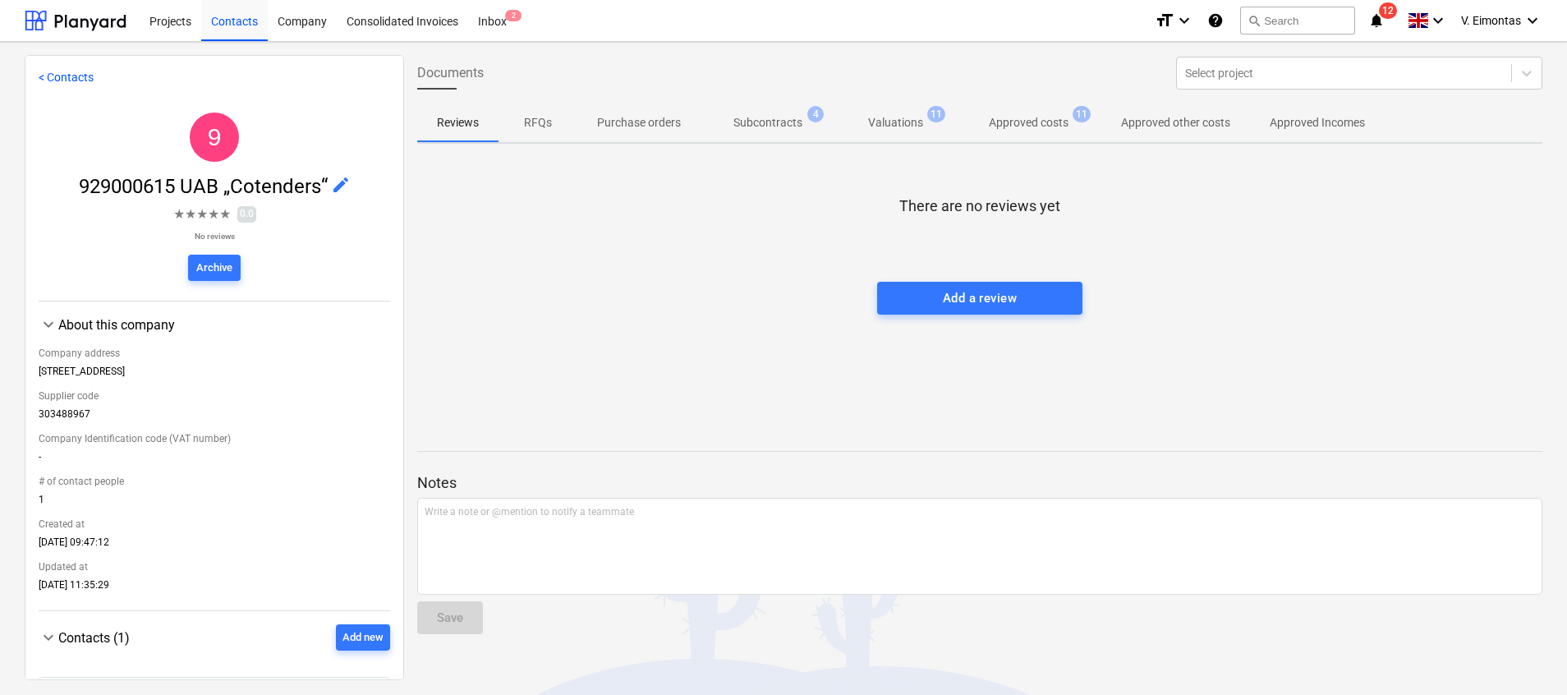
click at [1022, 113] on span "Approved costs 11" at bounding box center [1028, 123] width 145 height 30
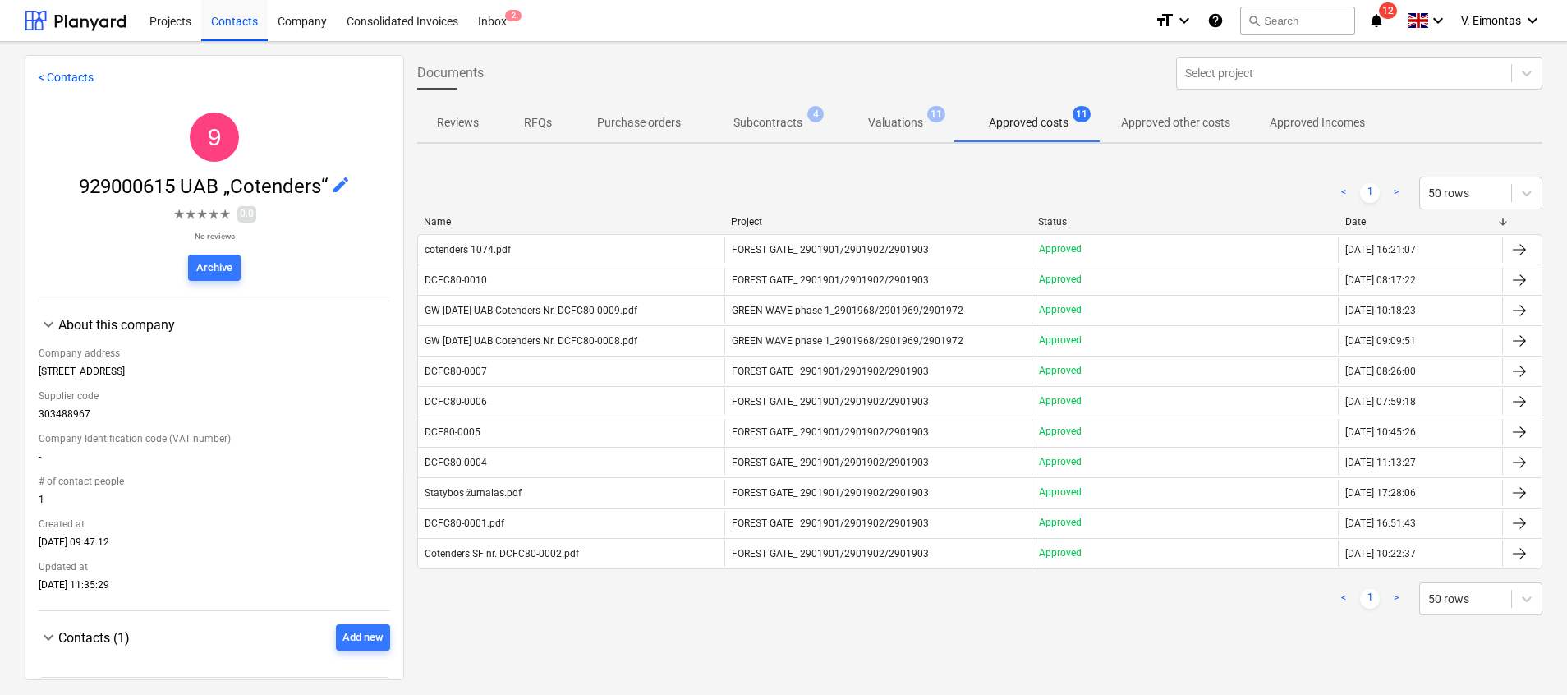
click at [910, 136] on span "Valuations 11" at bounding box center [895, 123] width 121 height 30
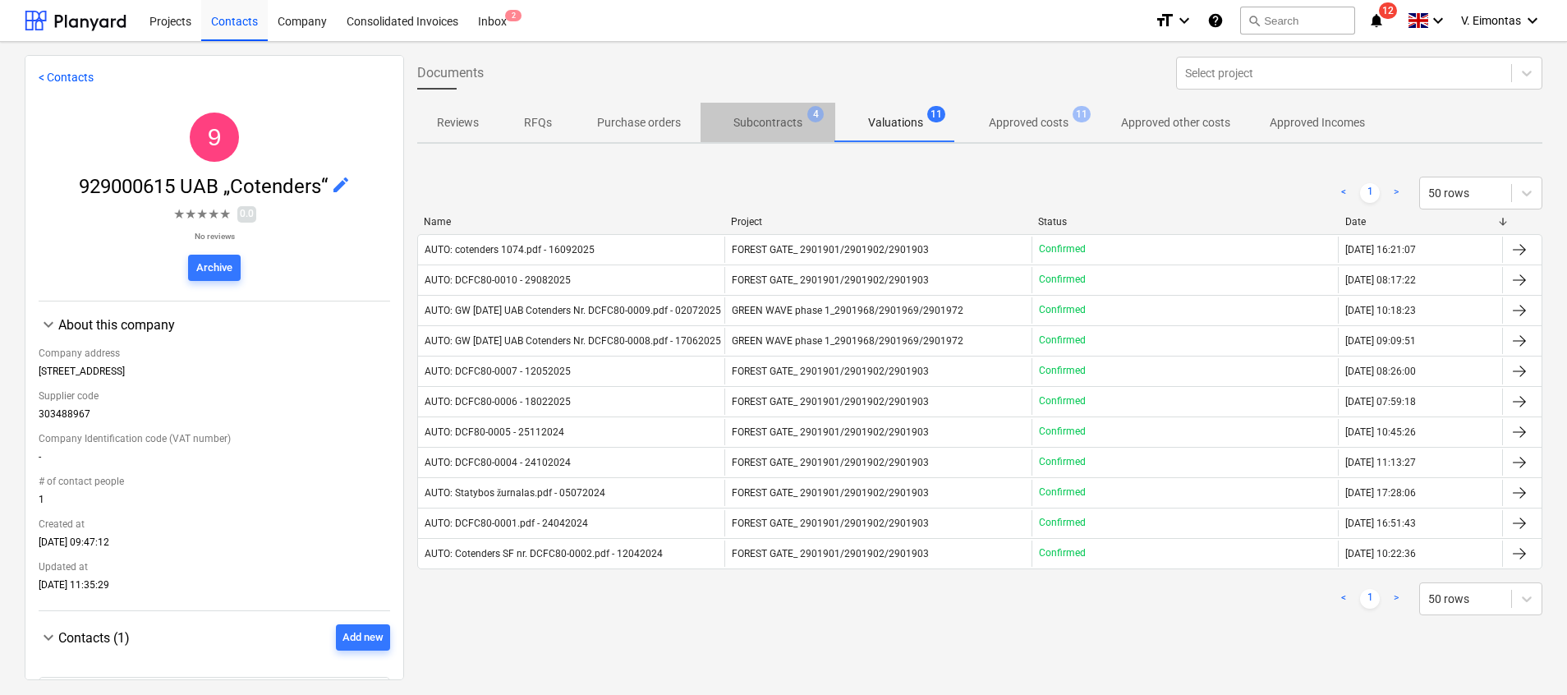
click at [761, 122] on p "Subcontracts" at bounding box center [767, 122] width 69 height 17
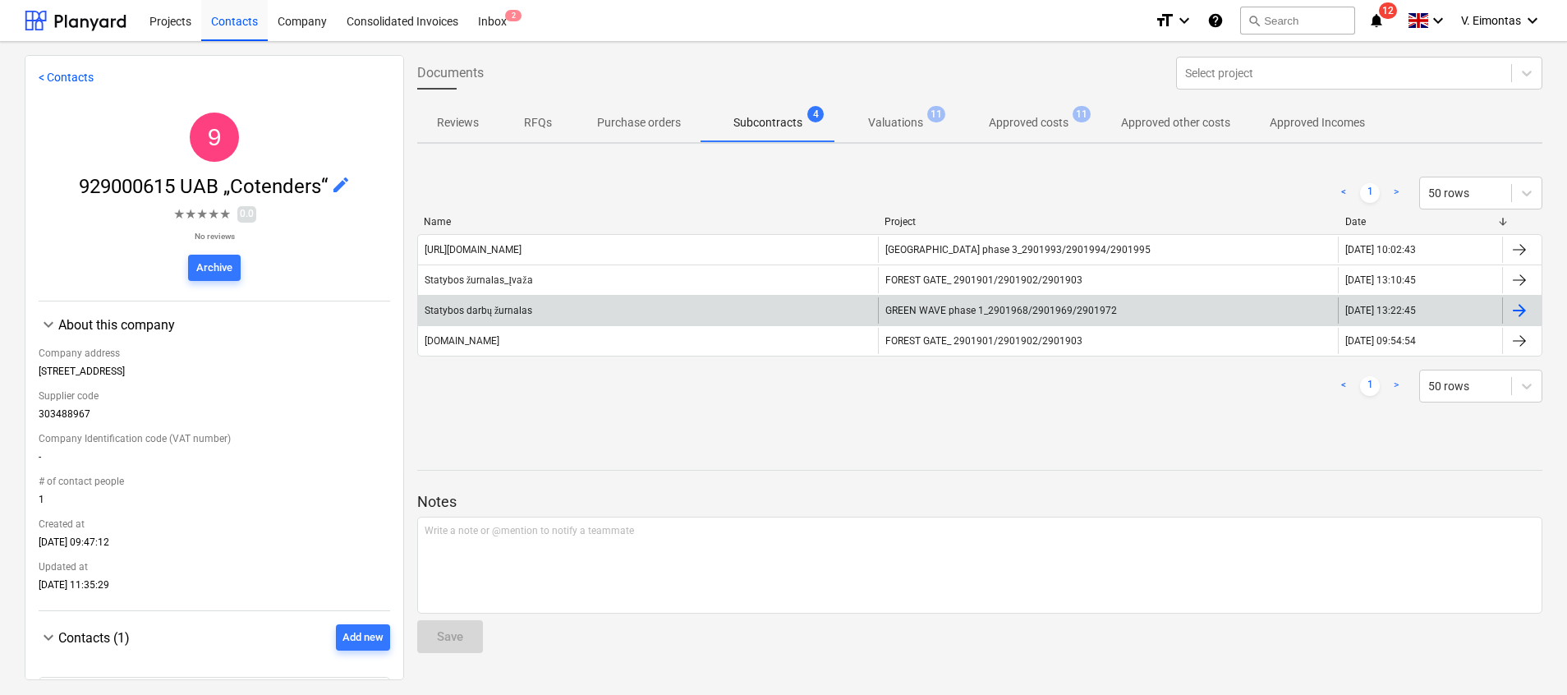
click at [926, 314] on span "GREEN WAVE phase 1_2901968/2901969/2901972" at bounding box center [1001, 310] width 232 height 11
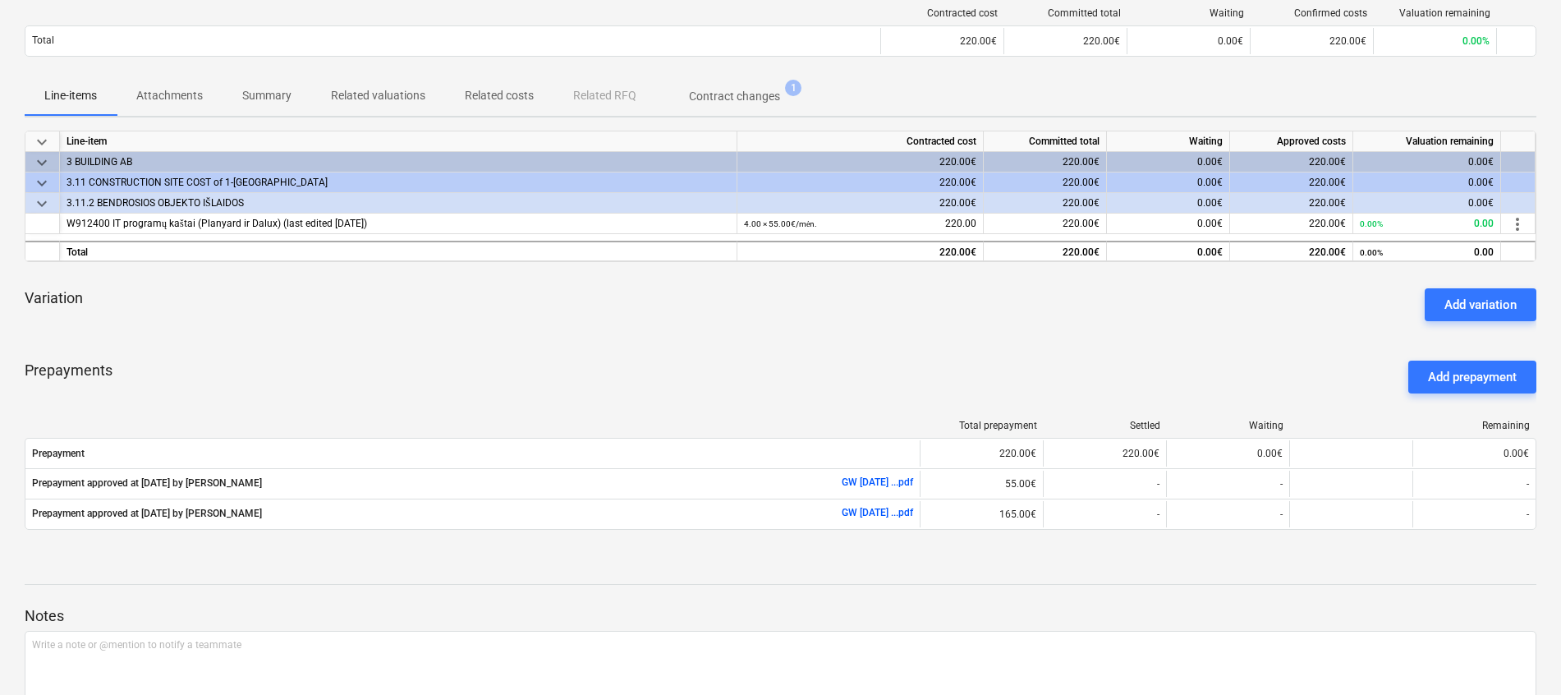
scroll to position [123, 0]
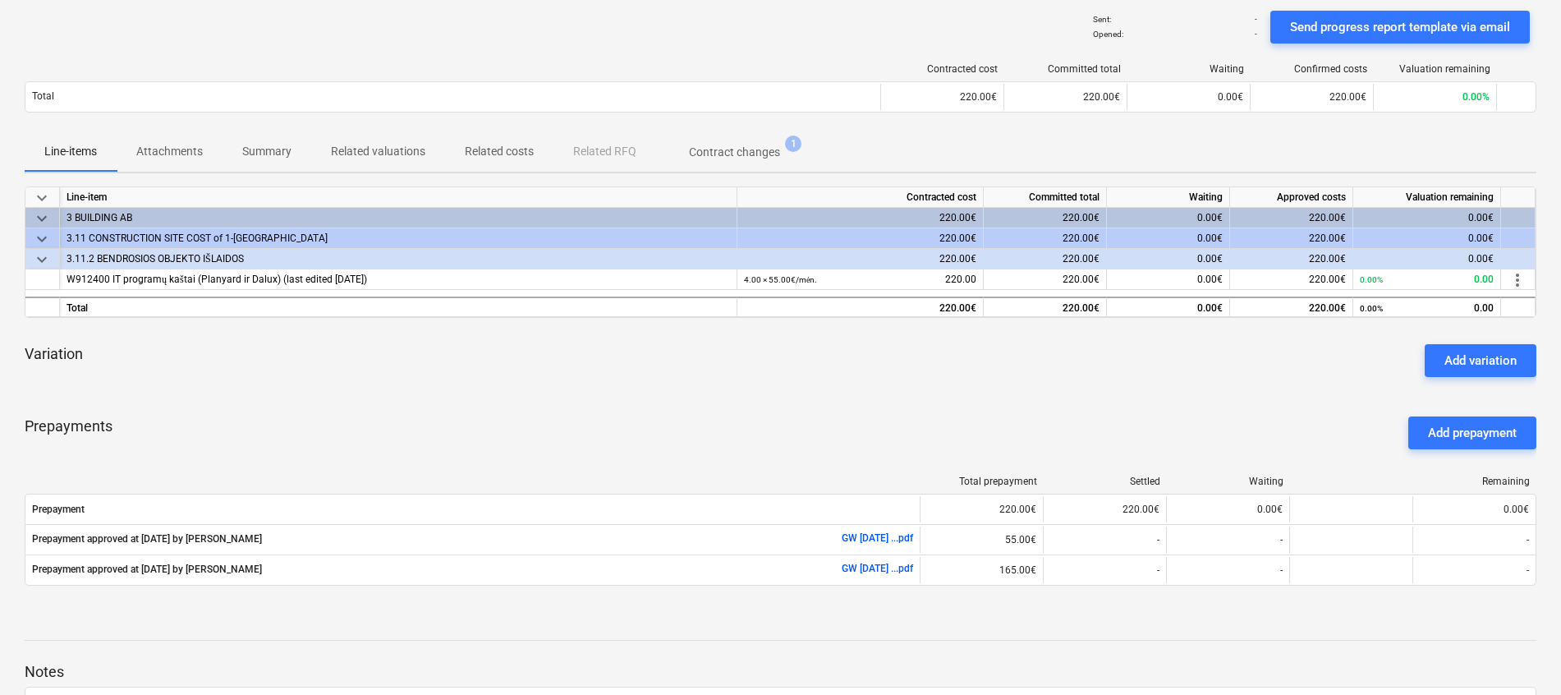
click at [1469, 356] on div "Add variation" at bounding box center [1481, 360] width 72 height 21
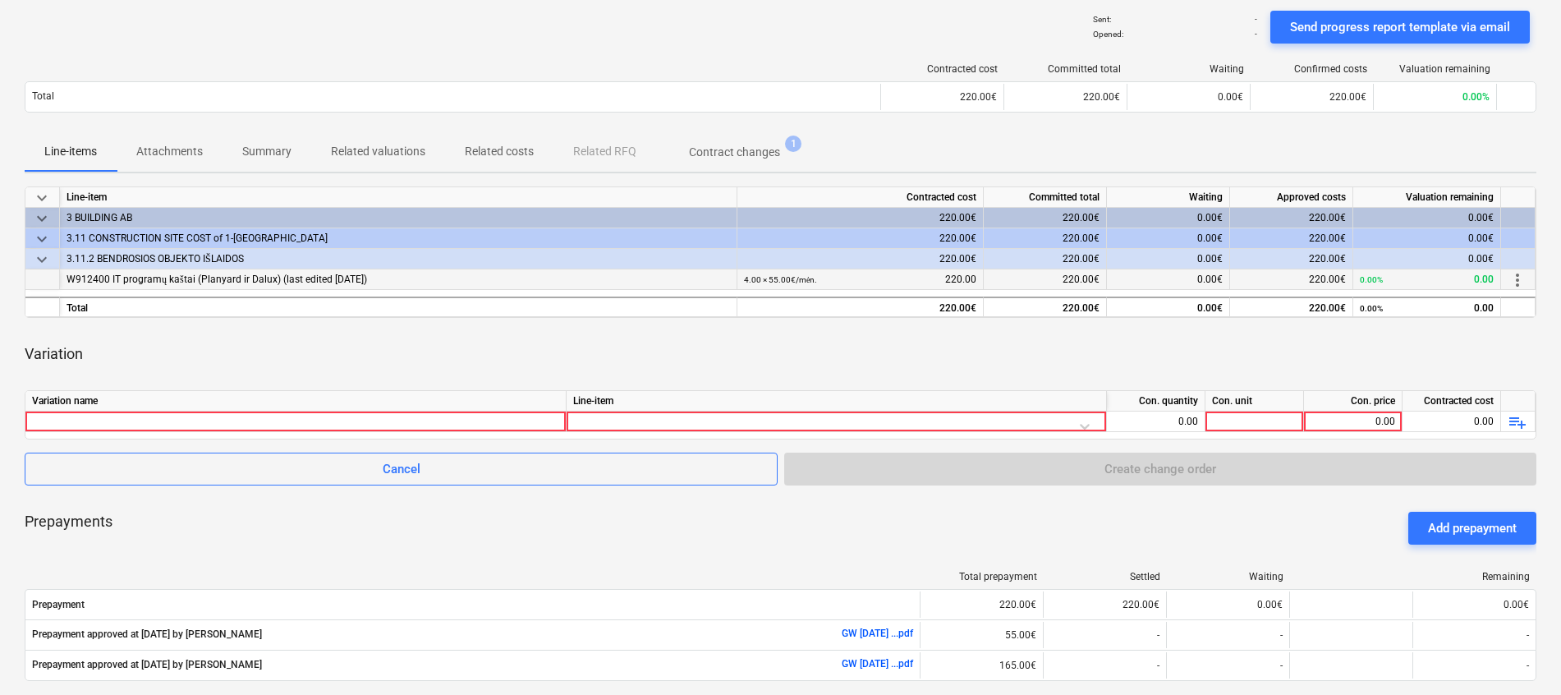
click at [1518, 280] on span "more_vert" at bounding box center [1518, 280] width 20 height 20
click at [1526, 283] on li "Edit" at bounding box center [1529, 280] width 48 height 38
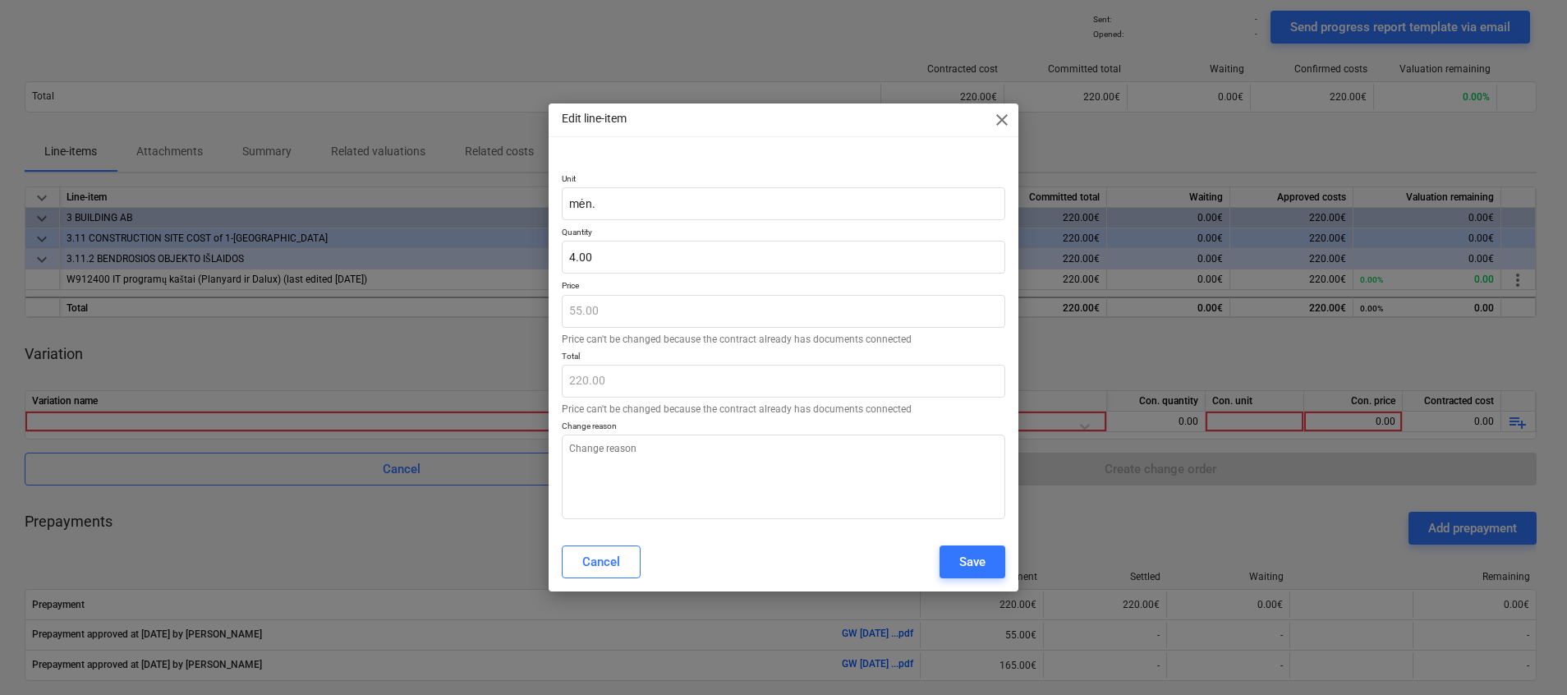
type textarea "x"
click at [587, 570] on div "Cancel" at bounding box center [601, 561] width 38 height 21
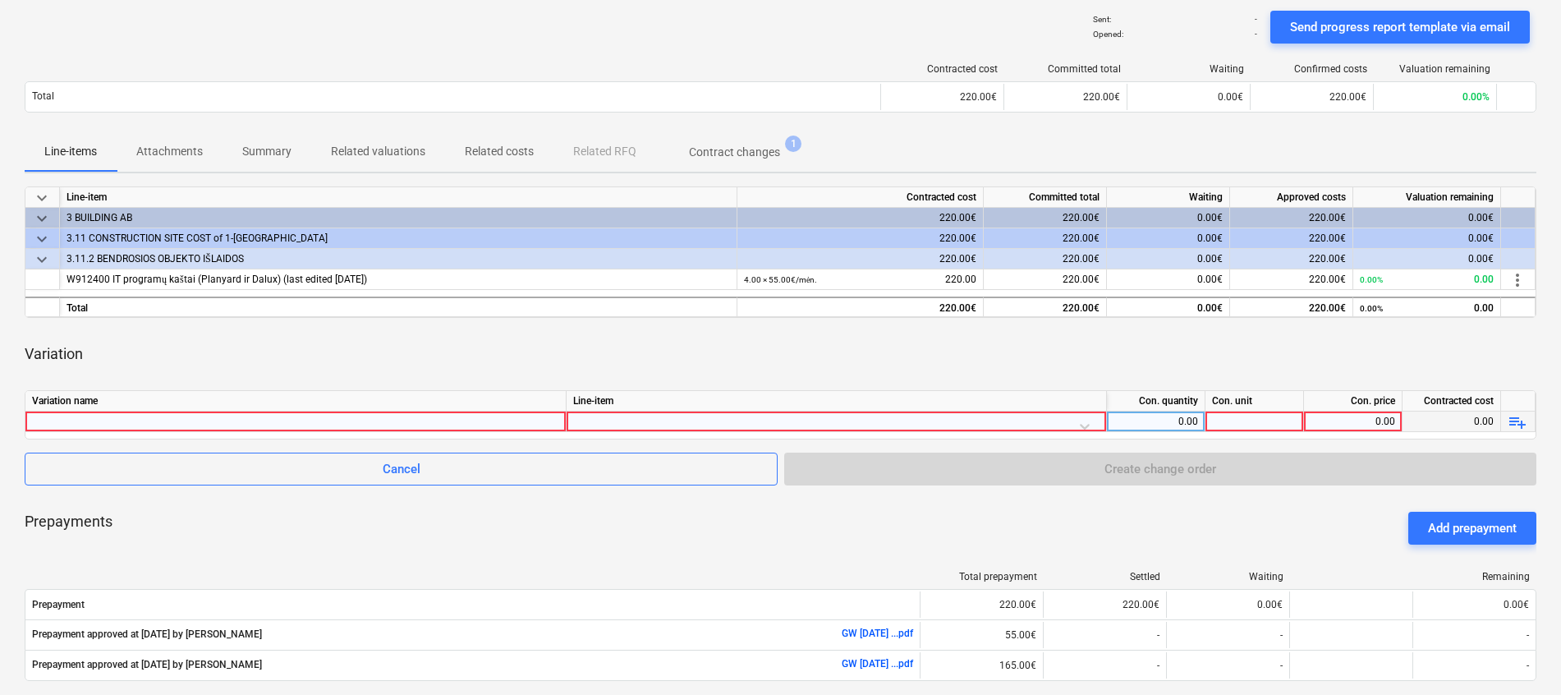
click at [430, 417] on div at bounding box center [295, 421] width 527 height 20
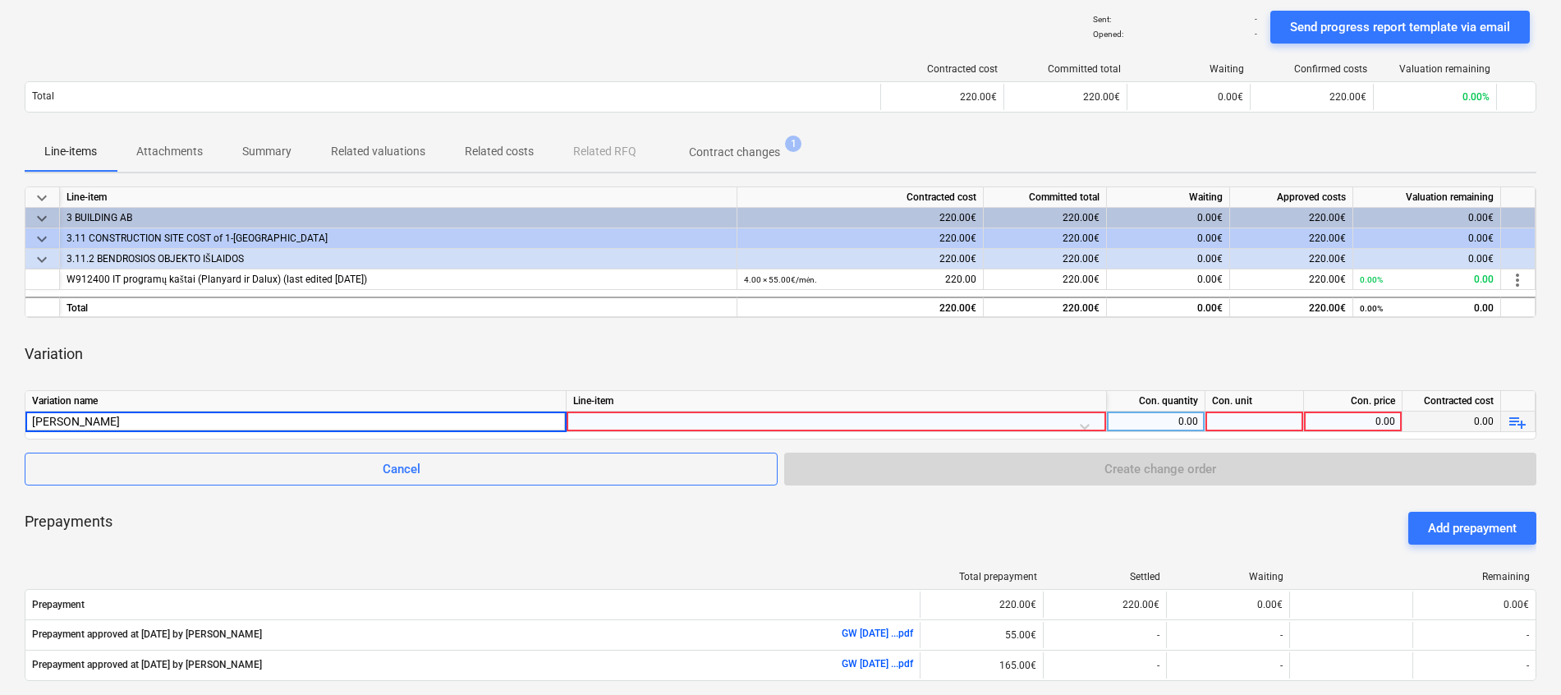
type input "[PERSON_NAME] M"
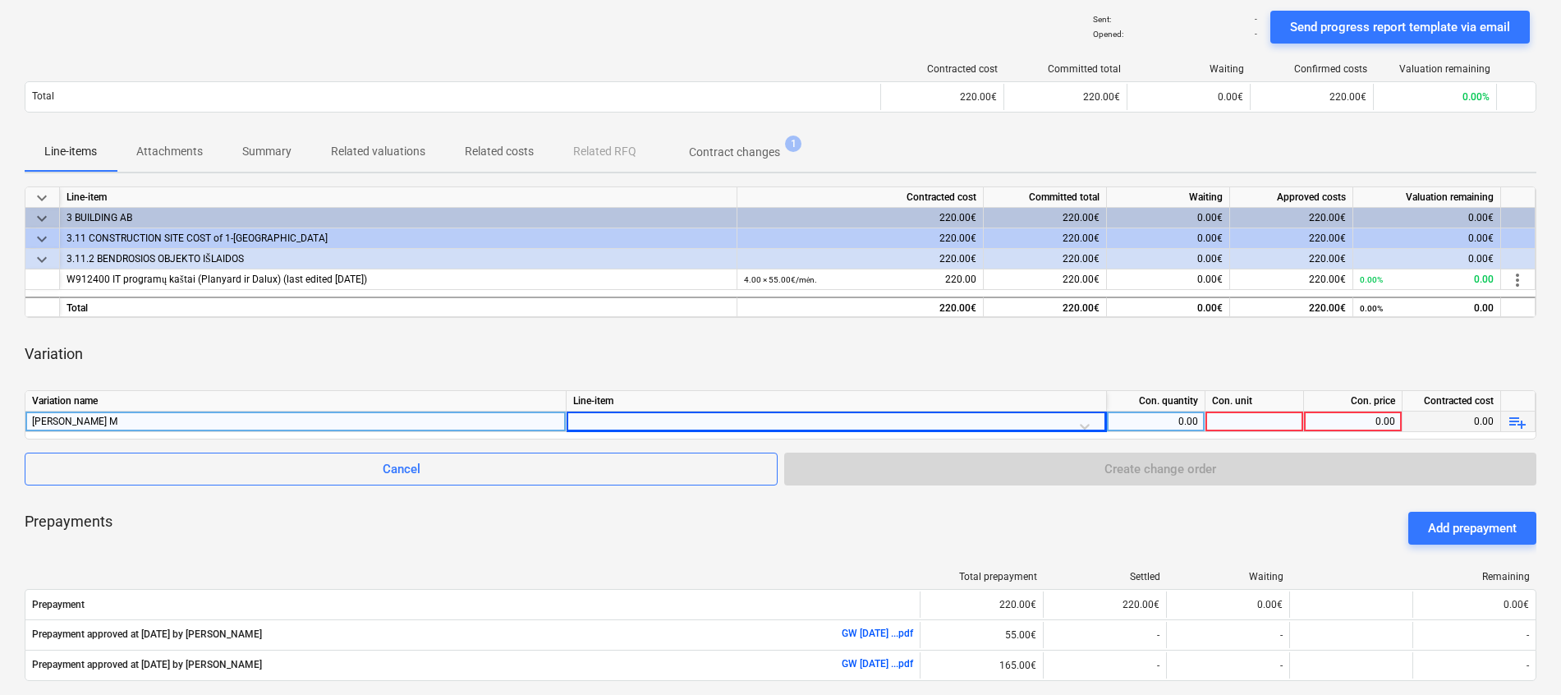
click at [616, 414] on div at bounding box center [836, 425] width 526 height 29
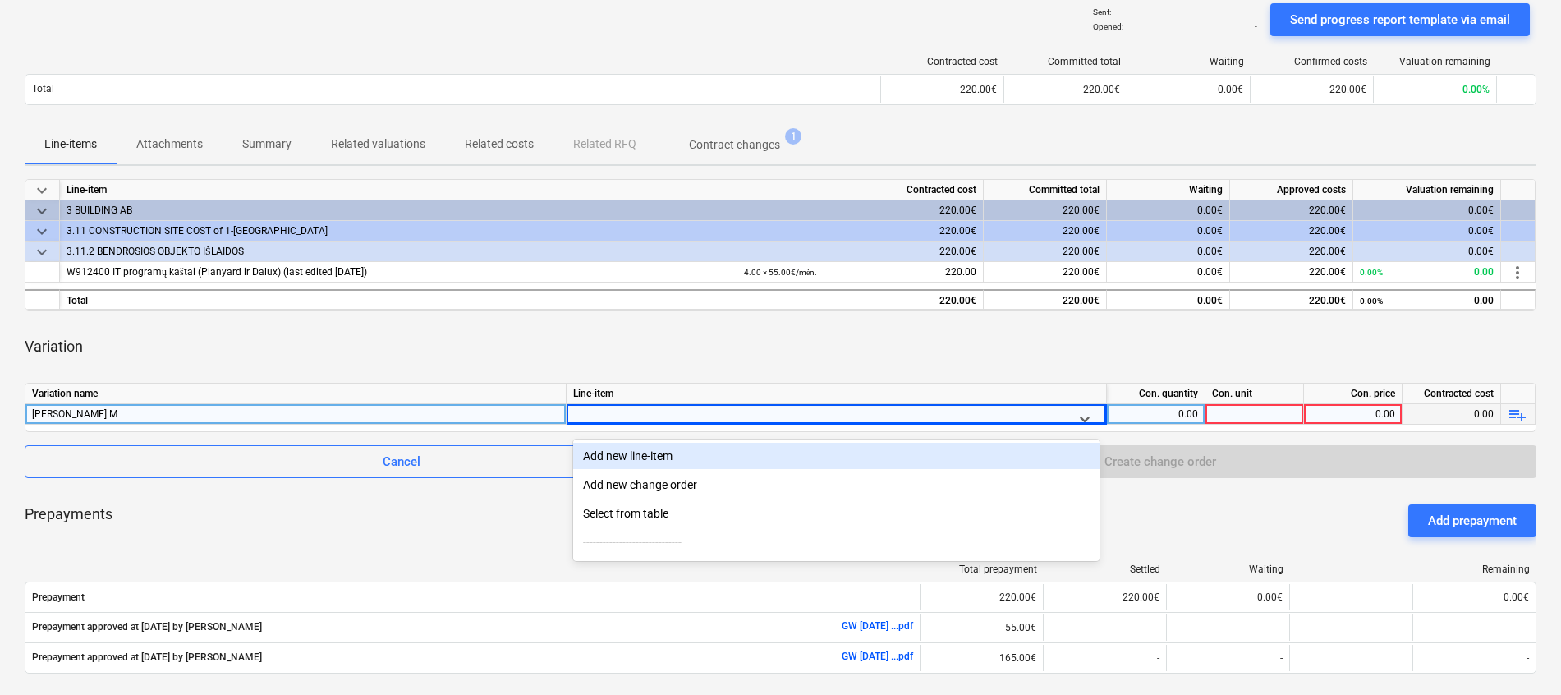
scroll to position [131, 0]
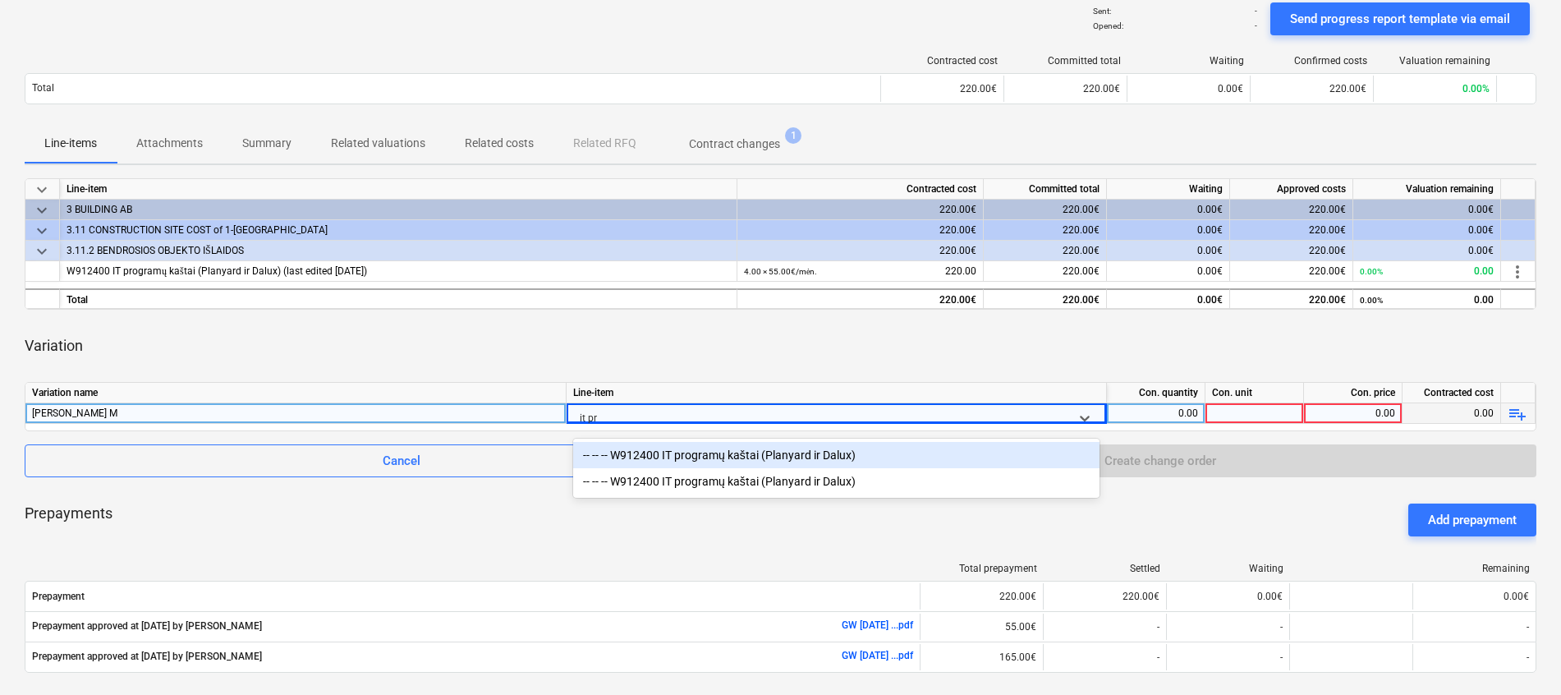
type input "it pro"
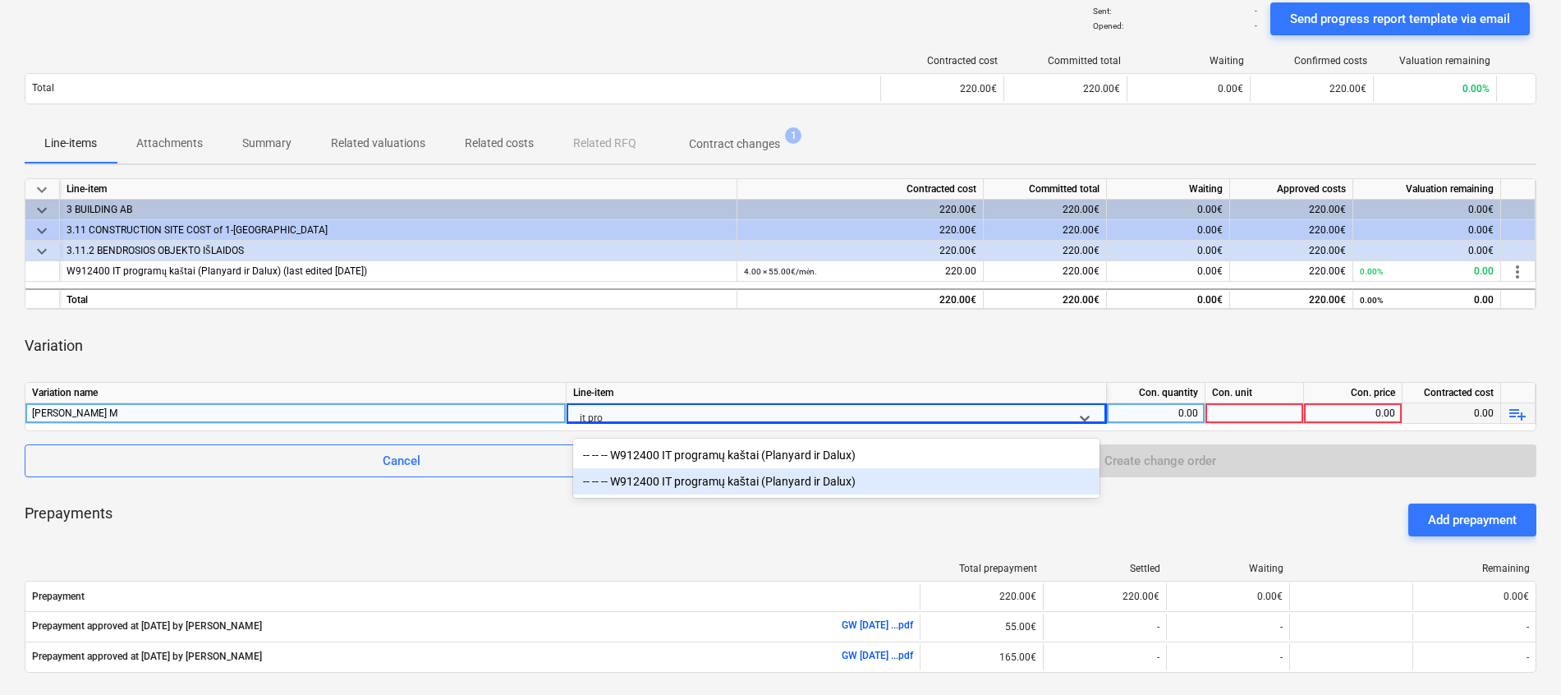
click at [686, 476] on div "-- -- -- W912400 IT programų kaštai (Planyard ir Dalux)" at bounding box center [836, 481] width 526 height 26
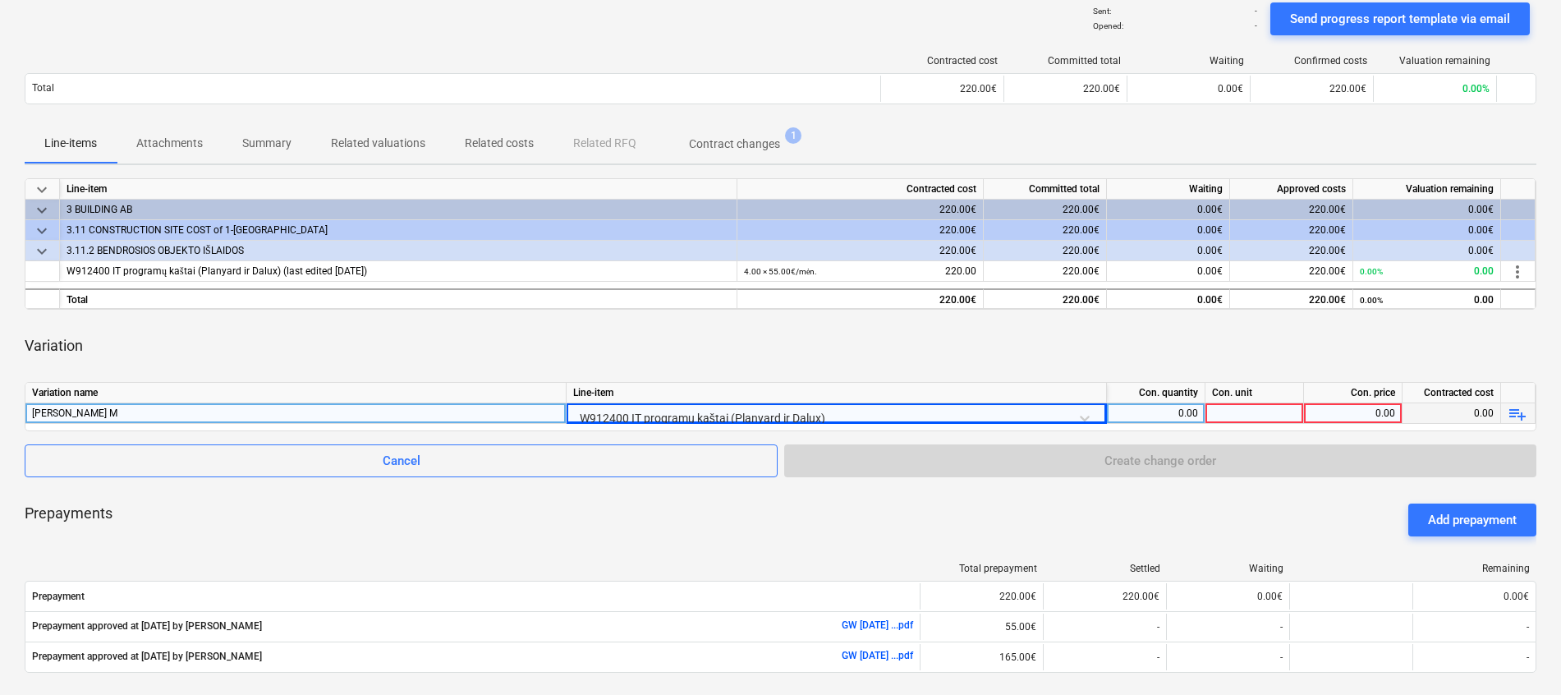
click at [845, 354] on div "Variation" at bounding box center [781, 346] width 1512 height 46
click at [1282, 414] on div at bounding box center [1255, 413] width 99 height 21
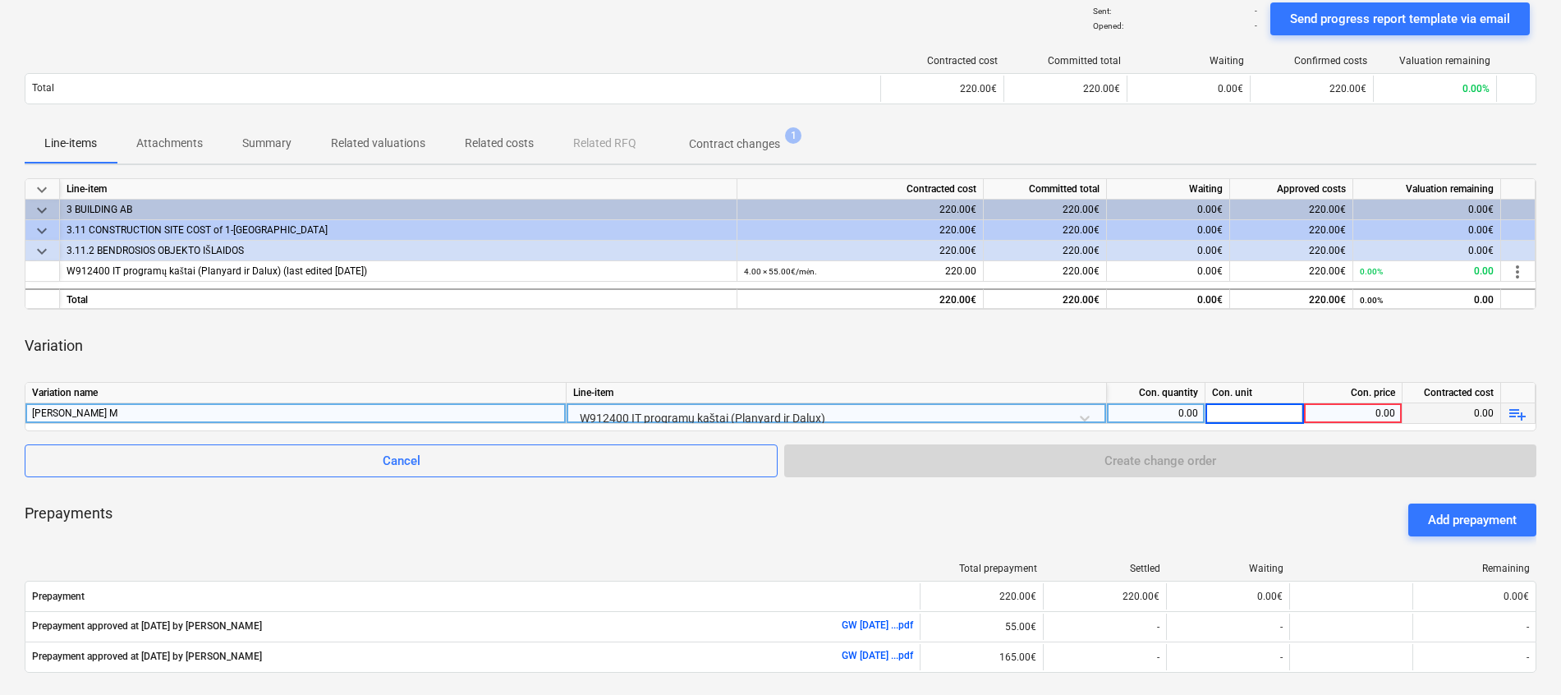
type input "3"
type input "mėn."
click at [1194, 416] on div "0.00" at bounding box center [1156, 413] width 85 height 21
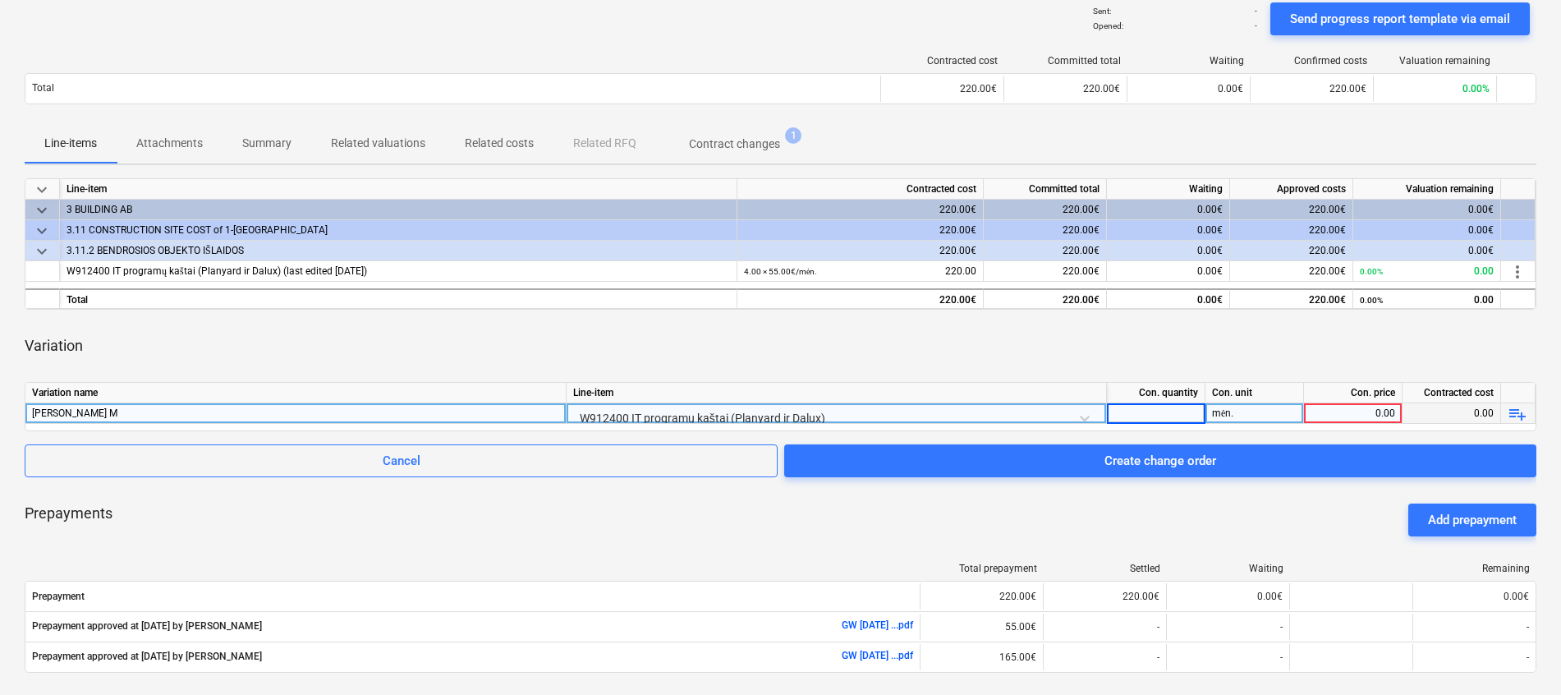
type input "ę"
type input "3"
click at [1335, 409] on div "0.00" at bounding box center [1353, 413] width 85 height 21
click at [1358, 414] on div "0.00" at bounding box center [1353, 413] width 85 height 21
click at [1389, 412] on input at bounding box center [1353, 413] width 98 height 20
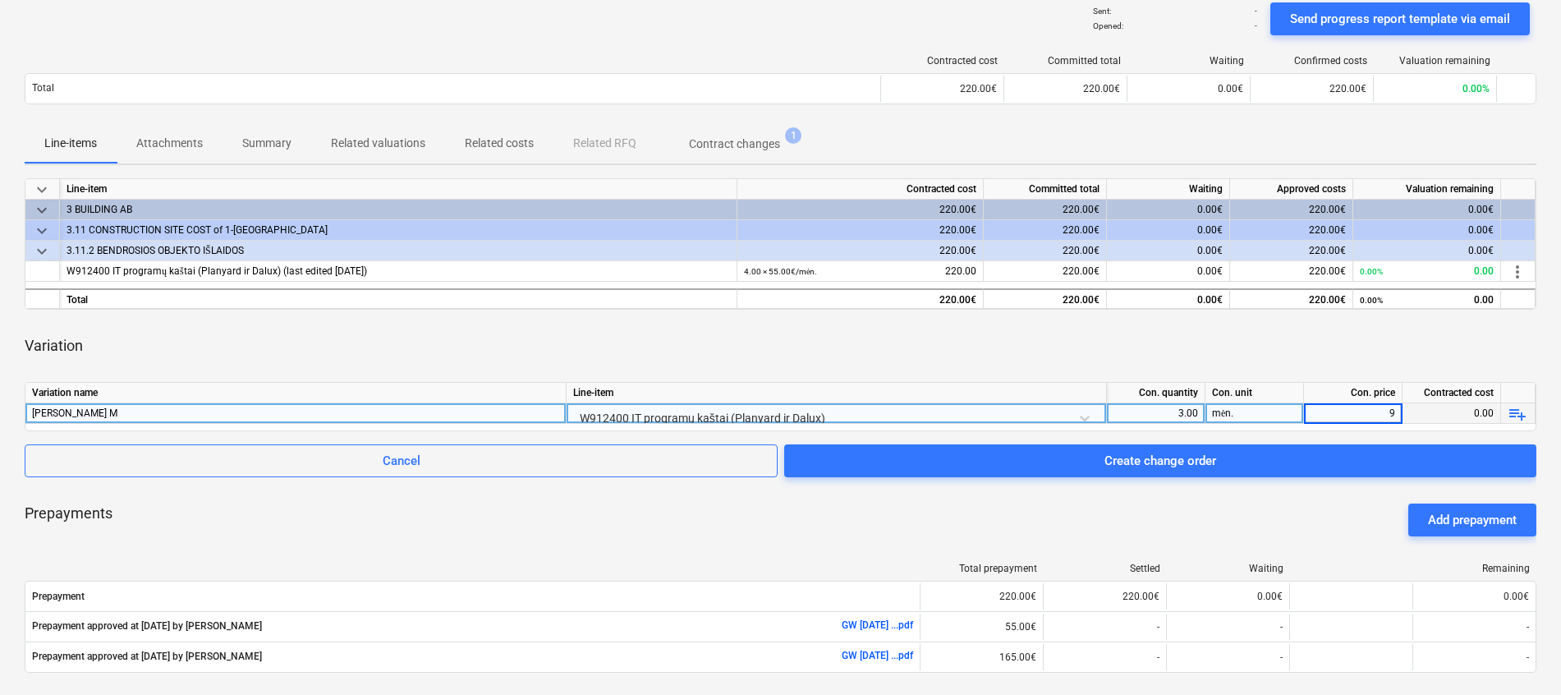
type input "95"
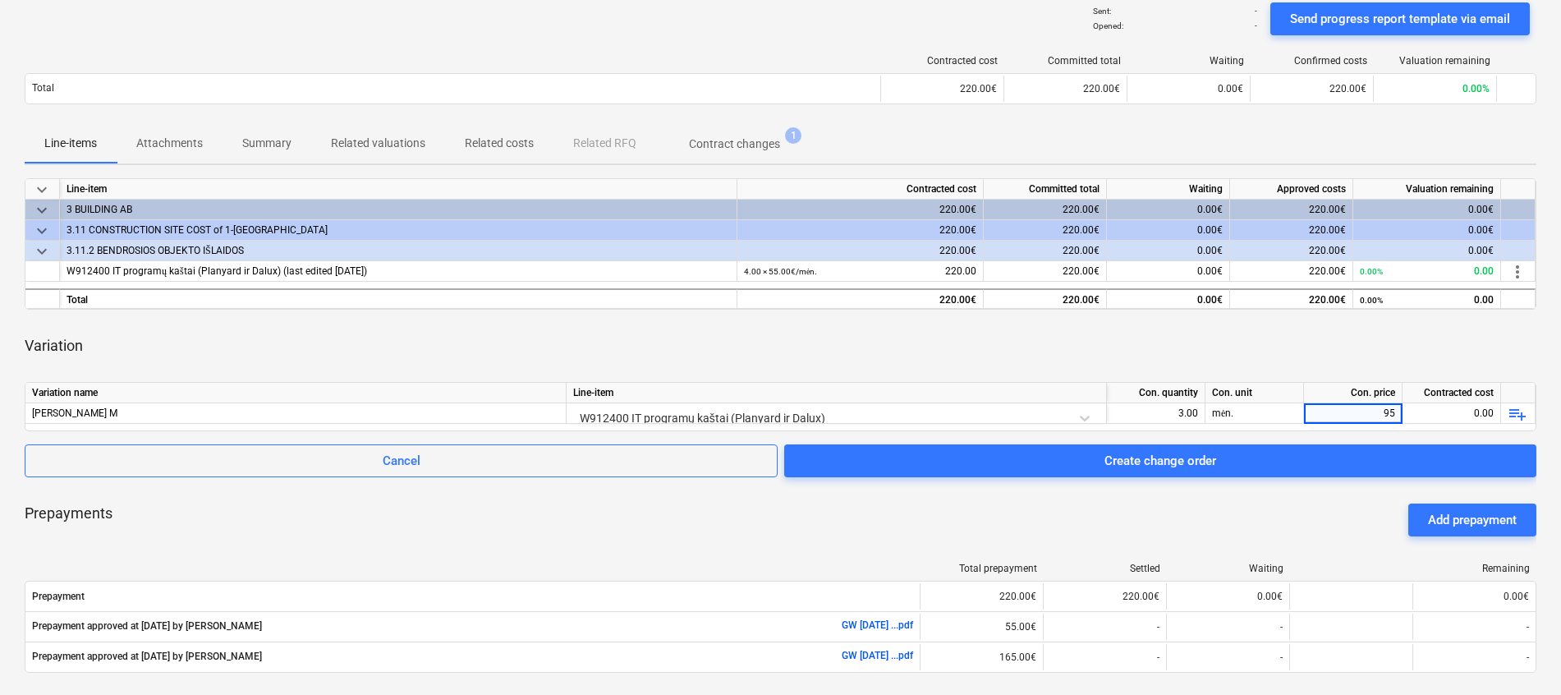
click at [1395, 333] on div "Variation" at bounding box center [781, 346] width 1512 height 46
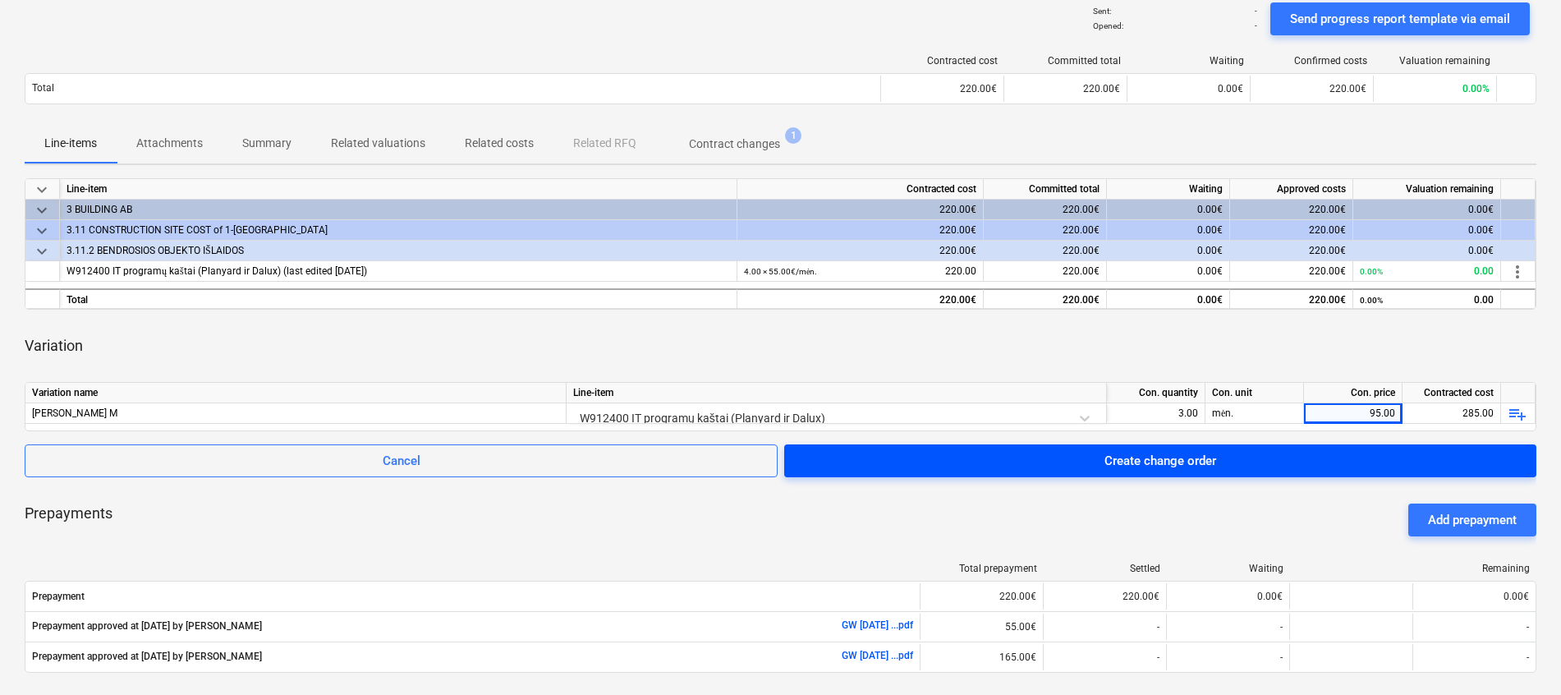
click at [1176, 475] on button "Create change order" at bounding box center [1160, 460] width 752 height 33
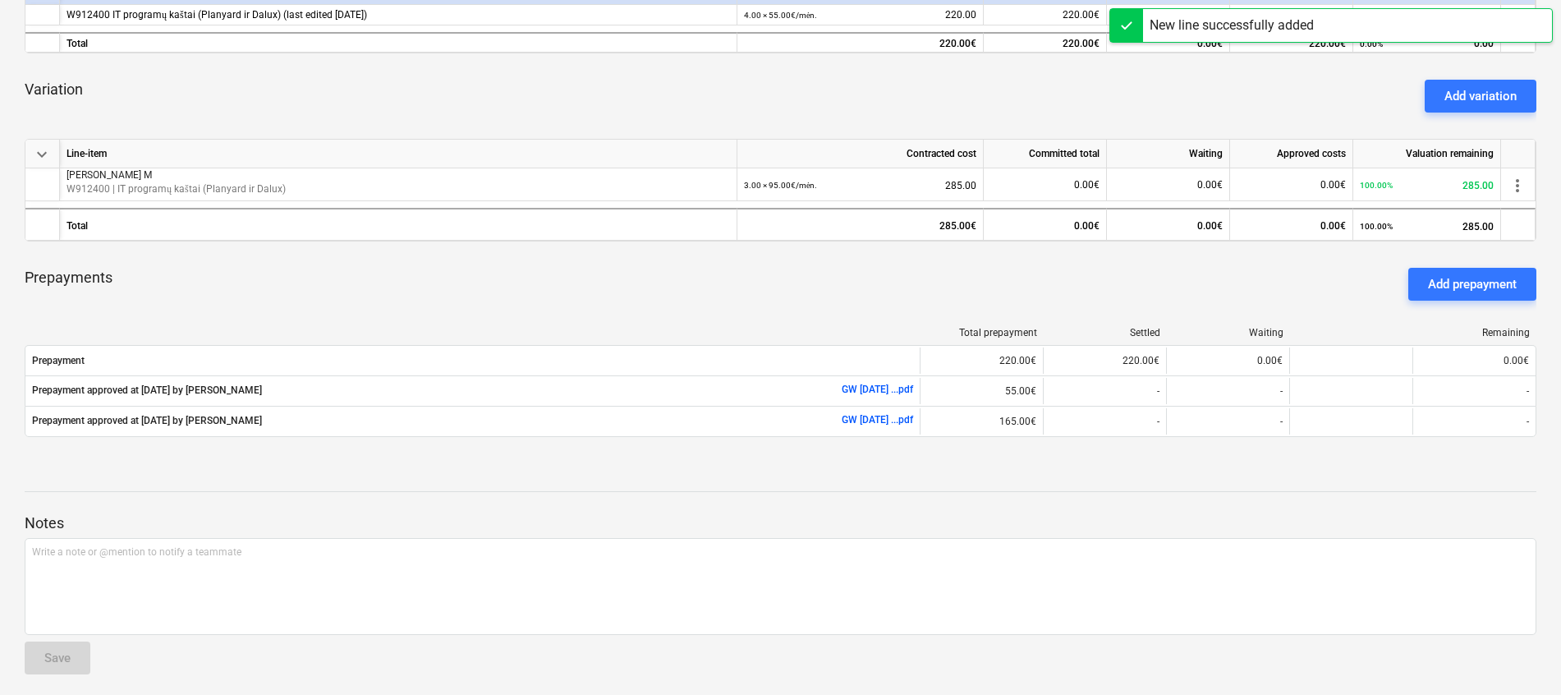
scroll to position [393, 0]
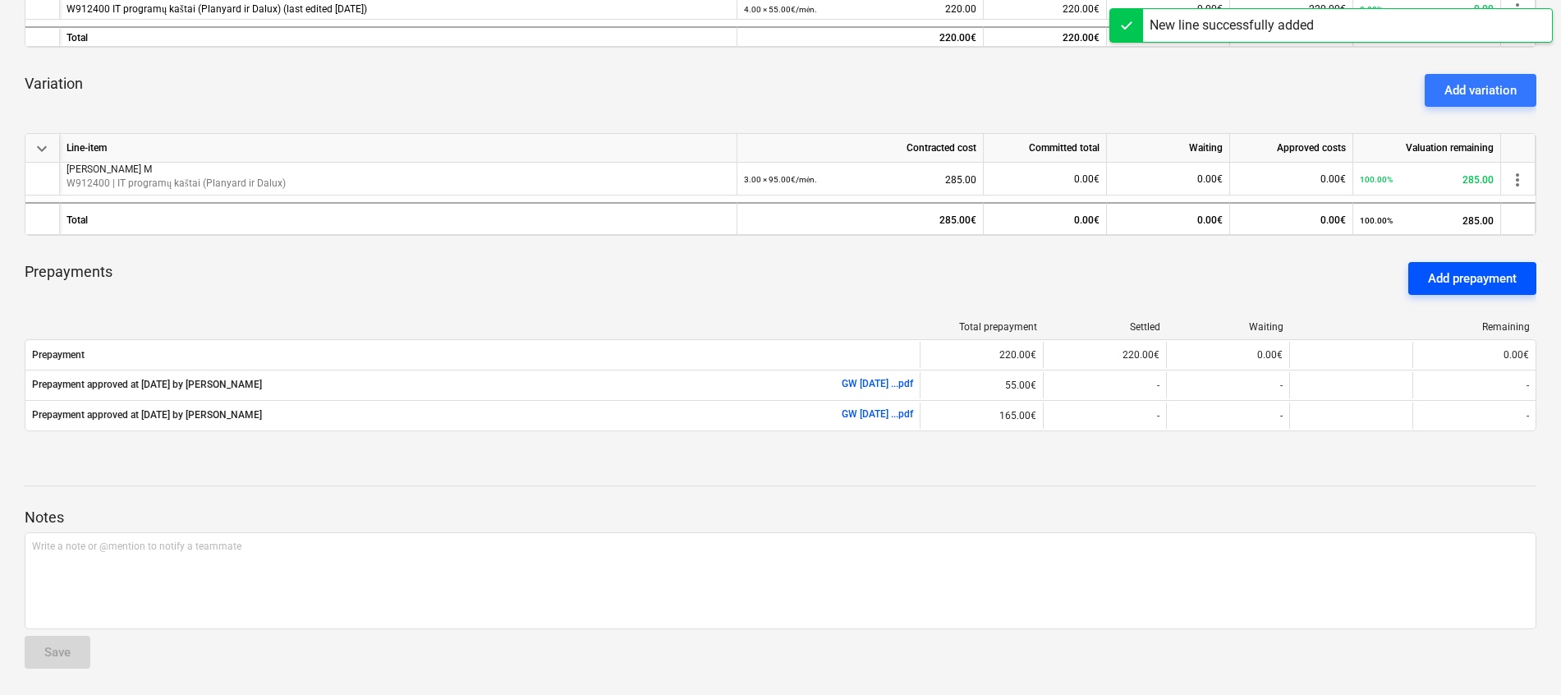
click at [1478, 269] on div "Add prepayment" at bounding box center [1472, 278] width 89 height 21
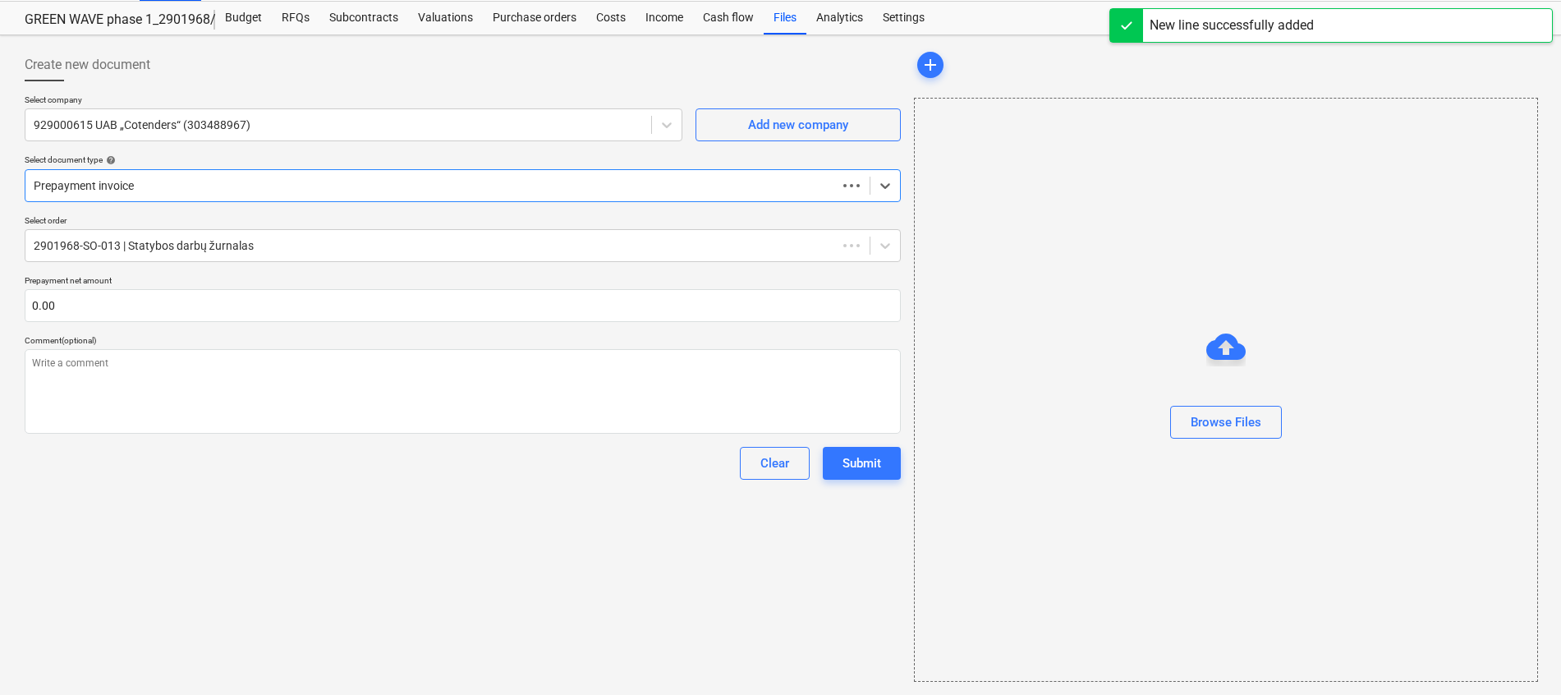
scroll to position [40, 0]
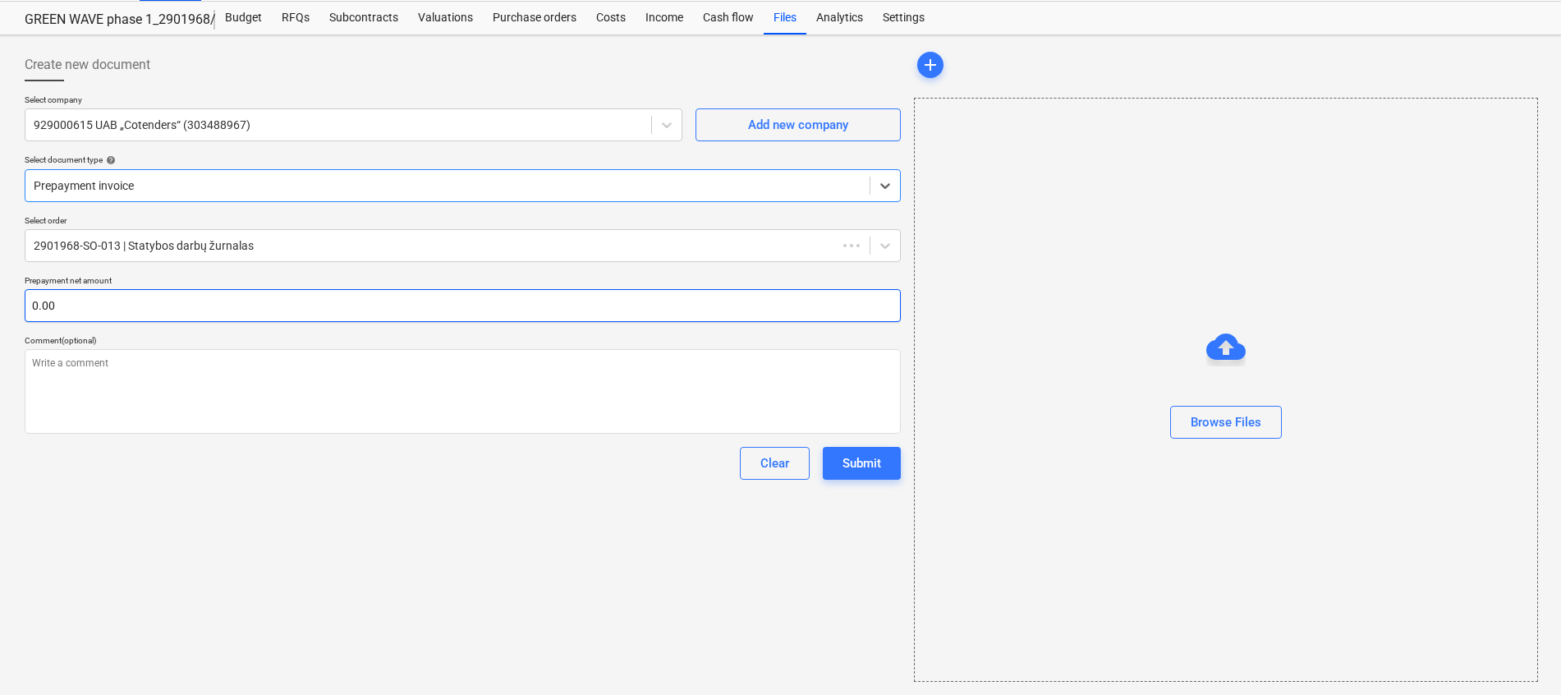
type textarea "x"
click at [338, 313] on input "text" at bounding box center [463, 305] width 876 height 33
type textarea "x"
type input "2"
type textarea "x"
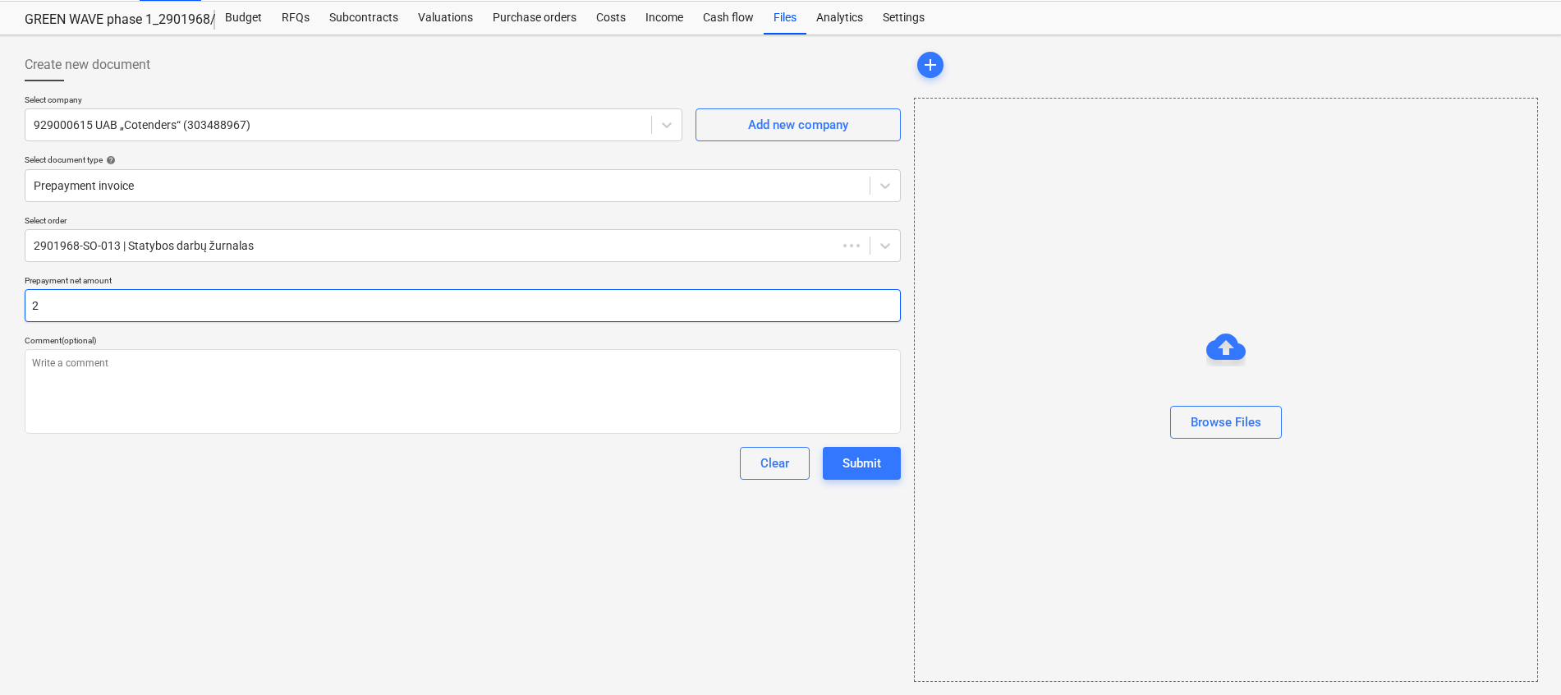
type input "28"
type textarea "x"
type input "285"
type textarea "x"
type input "285.00"
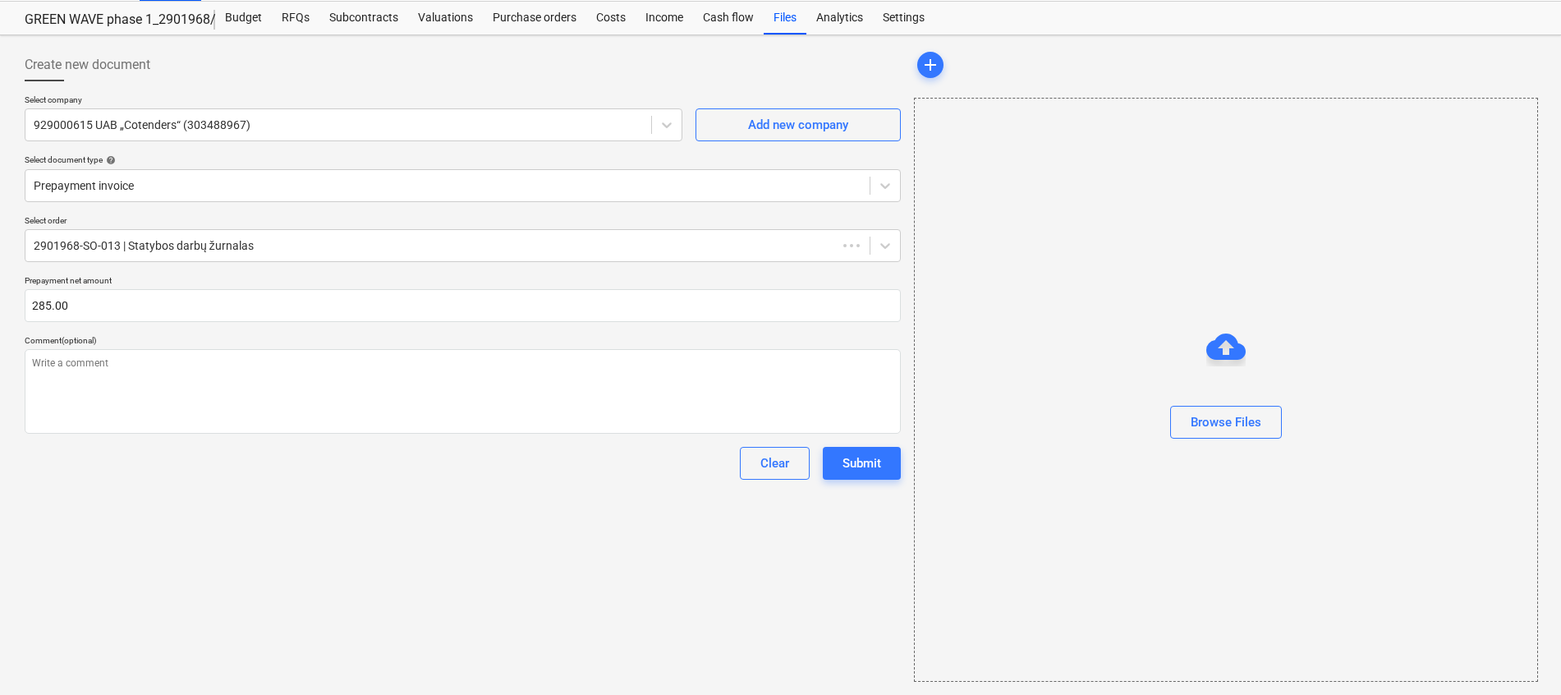
click at [298, 514] on div "Create new document Select company 929000615 UAB „Cotenders“ (303488967) Add ne…" at bounding box center [462, 365] width 889 height 646
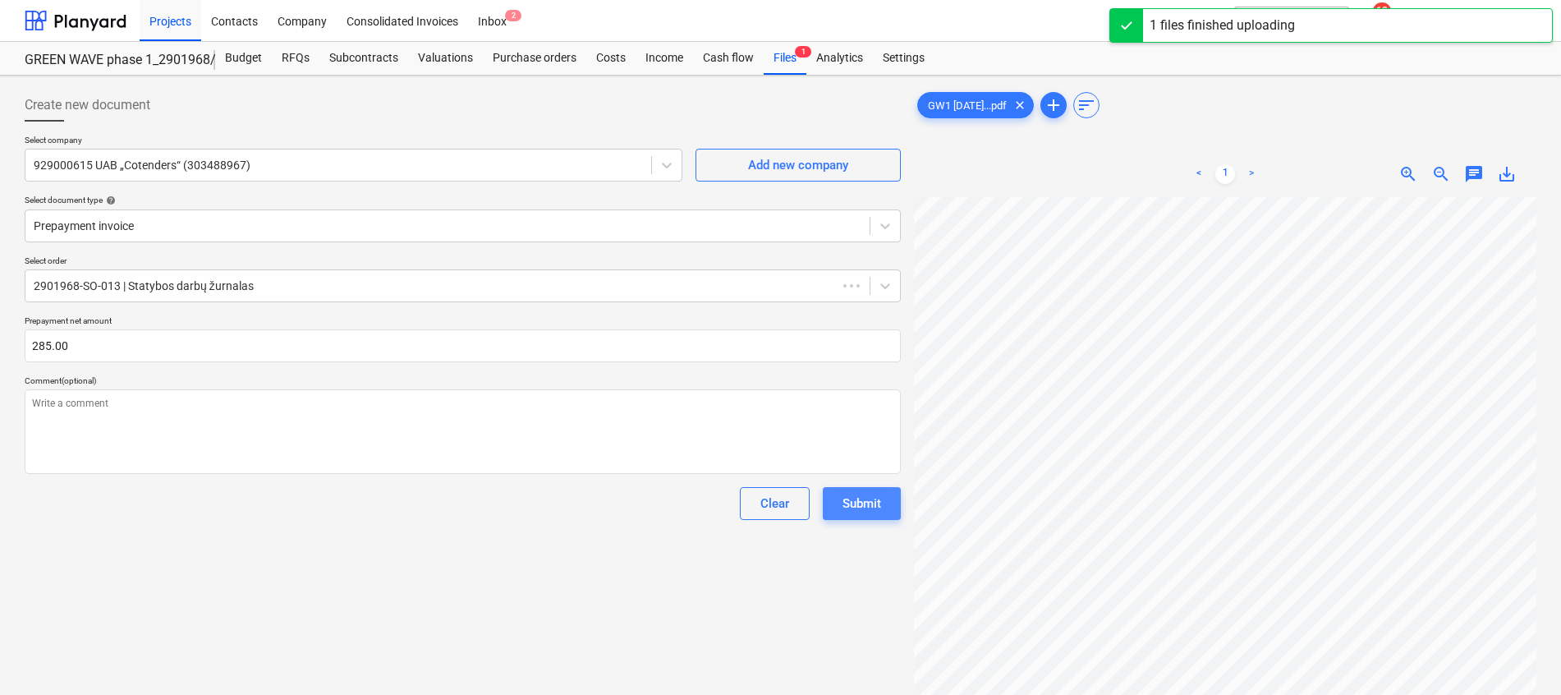
click at [871, 508] on div "Submit" at bounding box center [862, 503] width 39 height 21
type textarea "x"
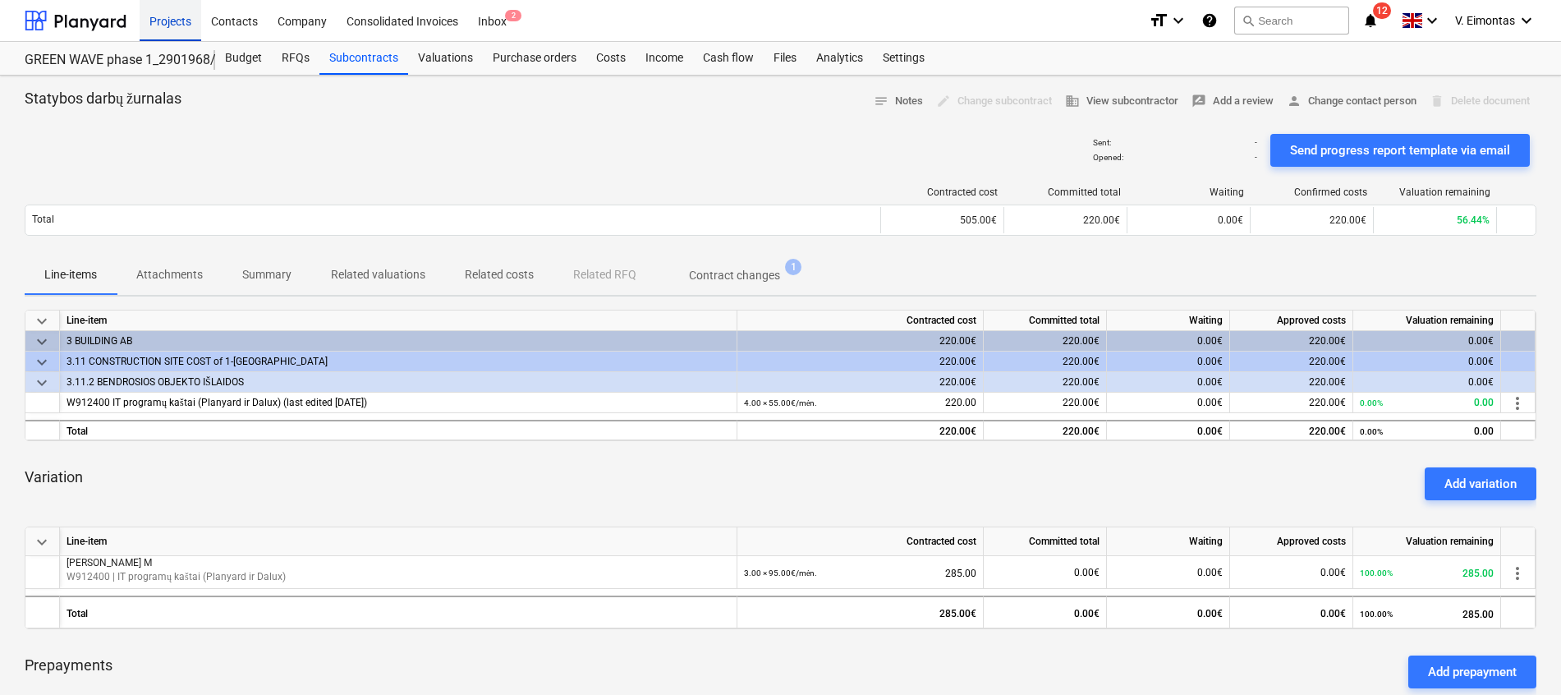
click at [167, 18] on div "Projects" at bounding box center [171, 20] width 62 height 42
